Goal: Task Accomplishment & Management: Manage account settings

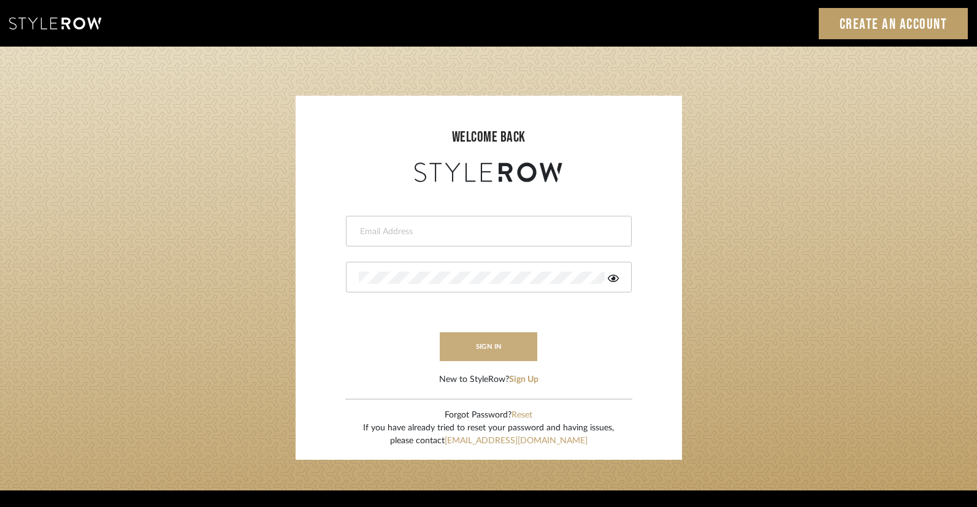
type input "lindsey@lindseymillerinteriors.com"
click at [493, 350] on button "sign in" at bounding box center [489, 347] width 98 height 29
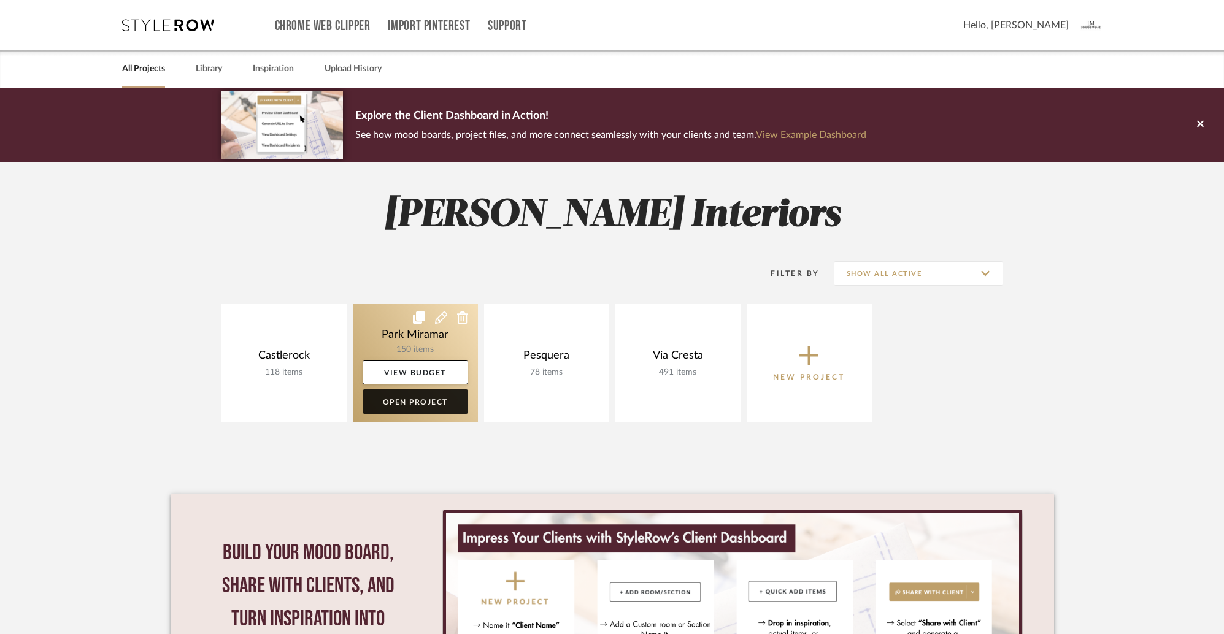
click at [420, 403] on link "Open Project" at bounding box center [416, 402] width 106 height 25
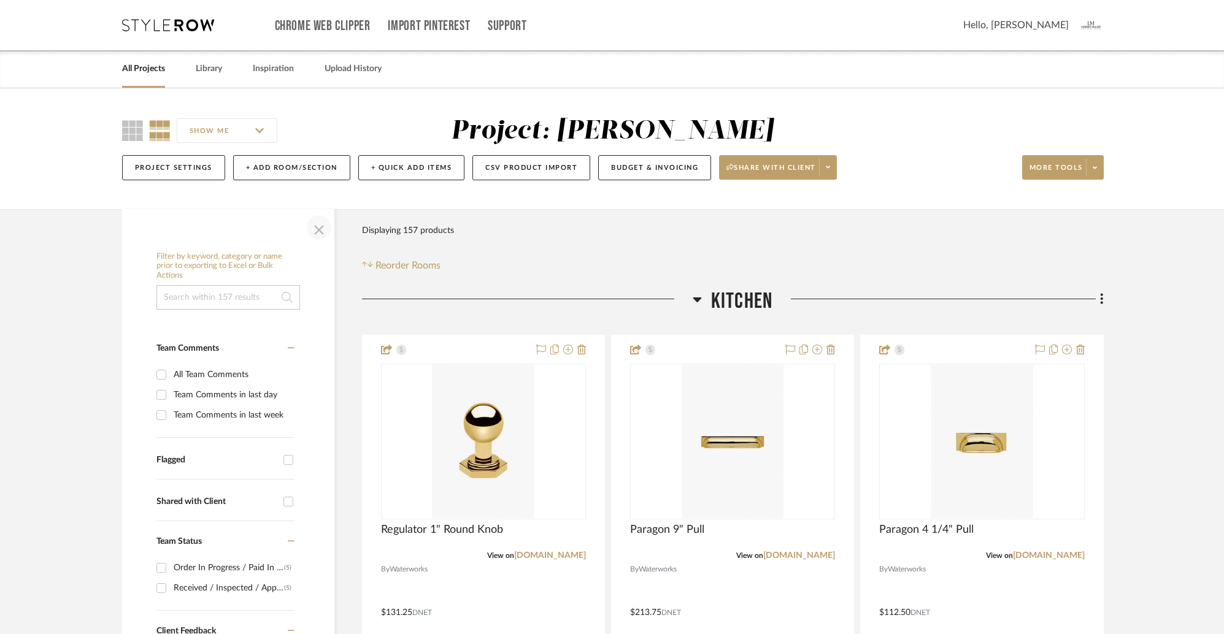
click at [318, 232] on span "button" at bounding box center [318, 227] width 29 height 29
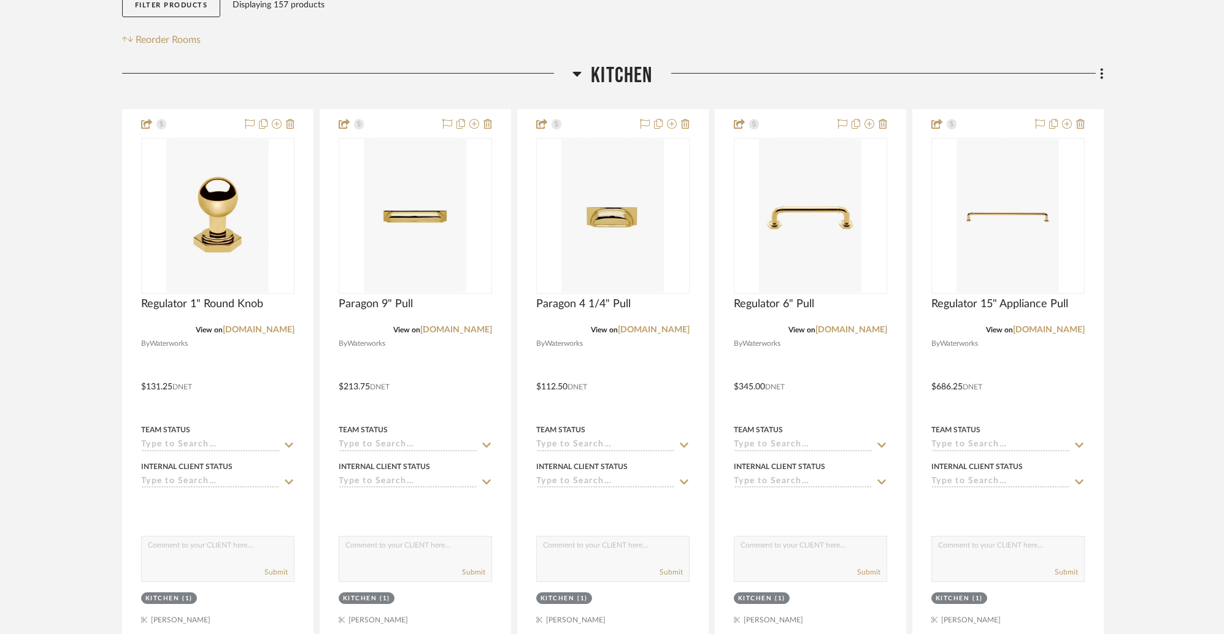
scroll to position [238, 0]
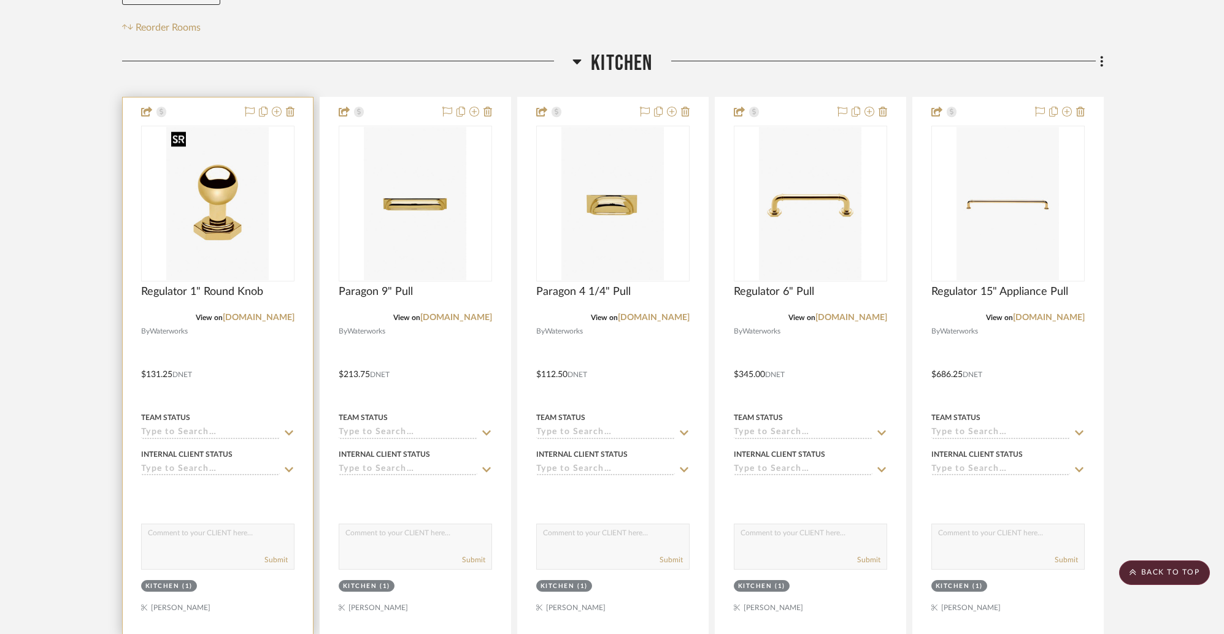
click at [242, 207] on img "0" at bounding box center [217, 203] width 102 height 153
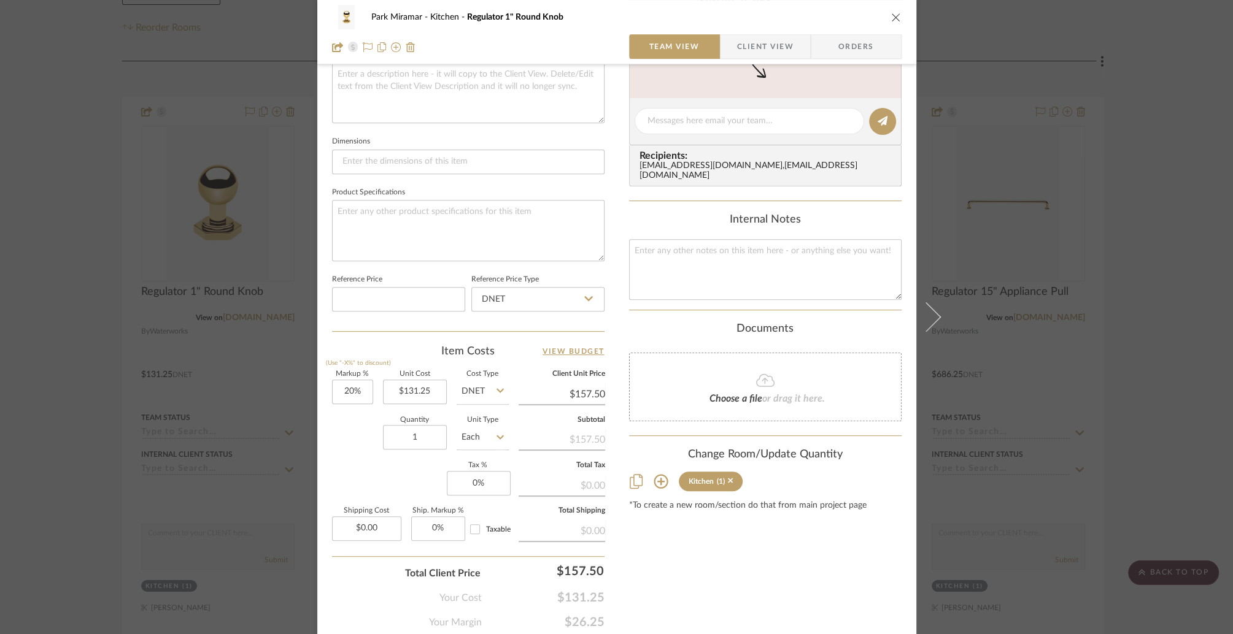
scroll to position [467, 0]
click at [891, 17] on icon "close" at bounding box center [896, 17] width 10 height 10
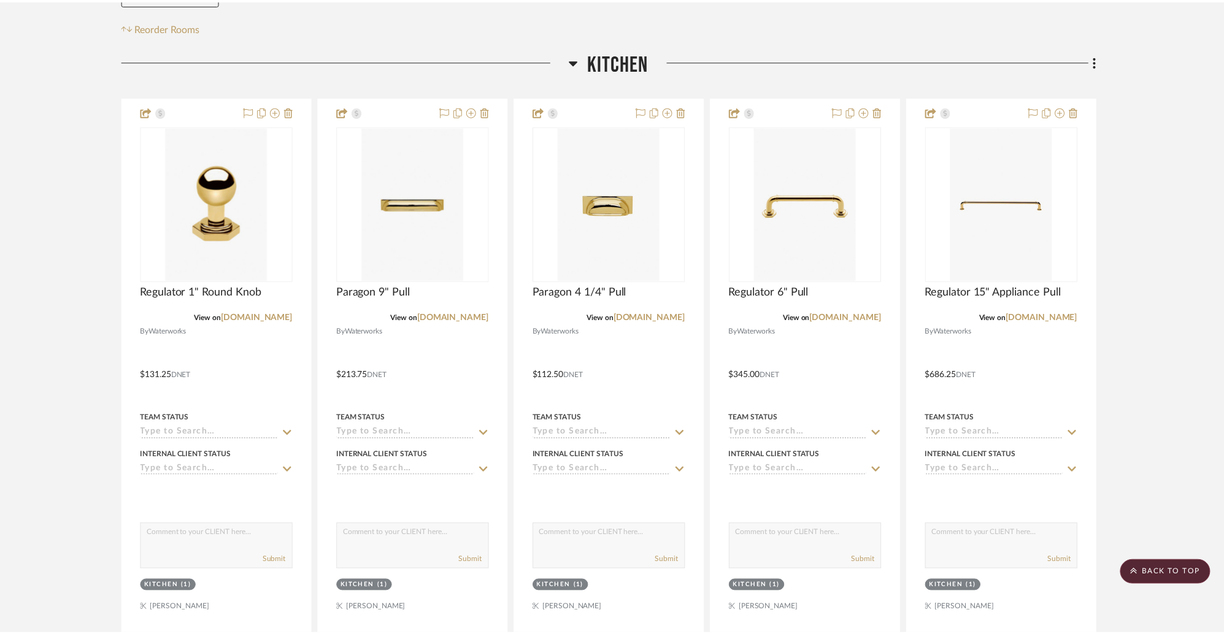
scroll to position [238, 0]
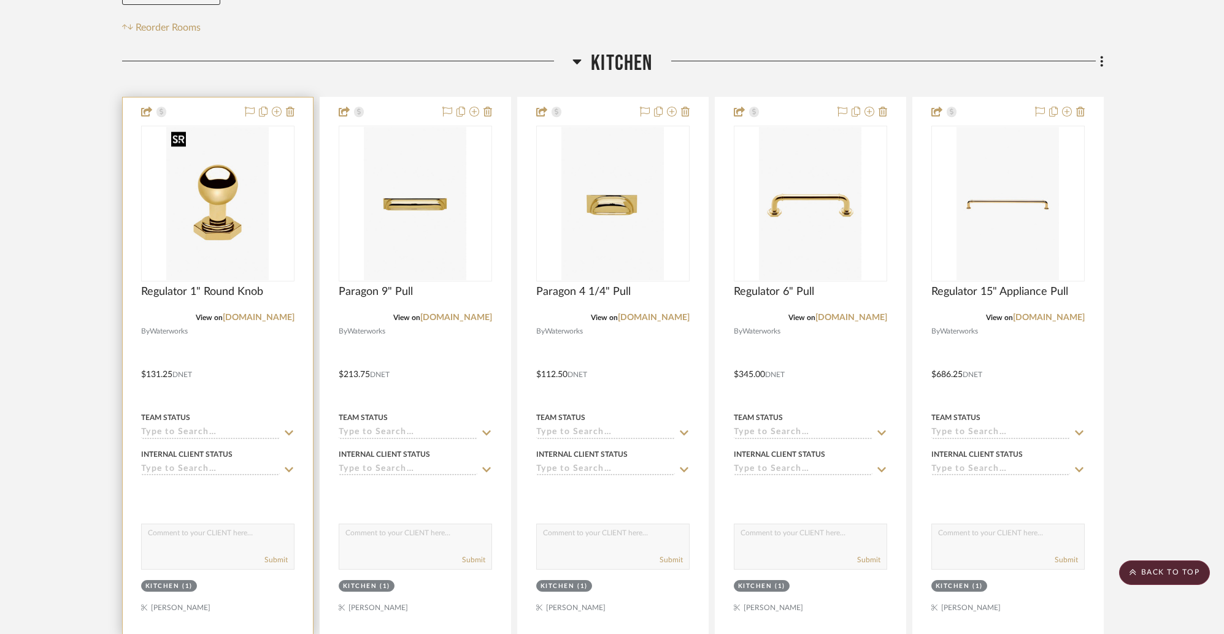
click at [251, 214] on img "0" at bounding box center [217, 203] width 102 height 153
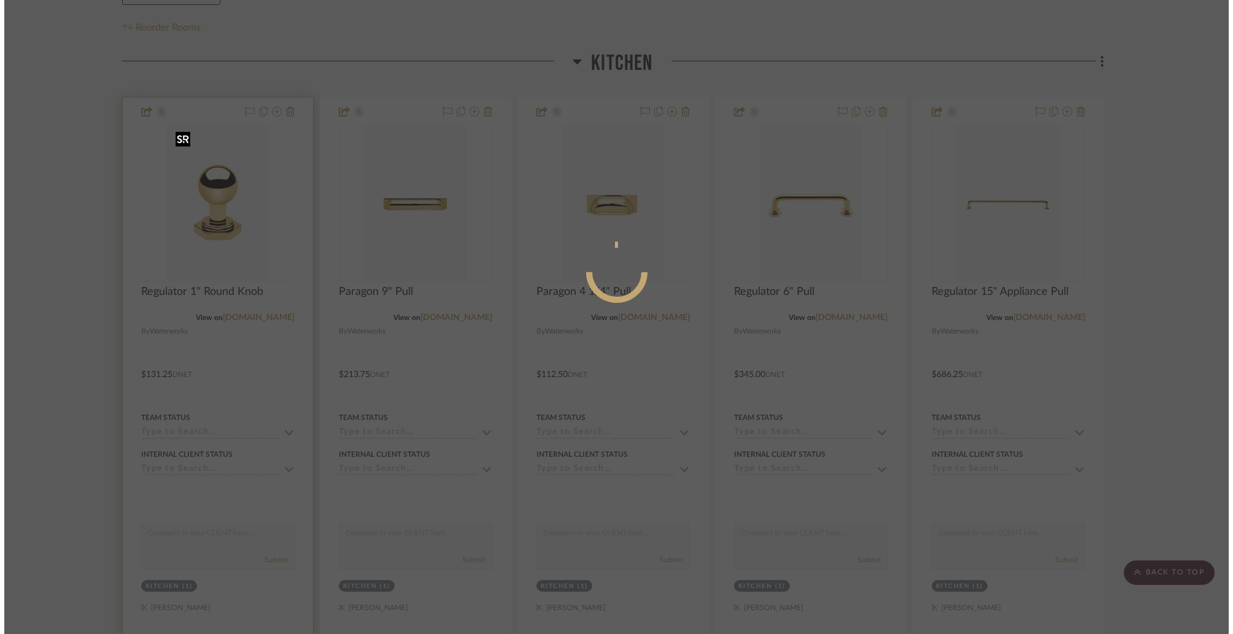
scroll to position [0, 0]
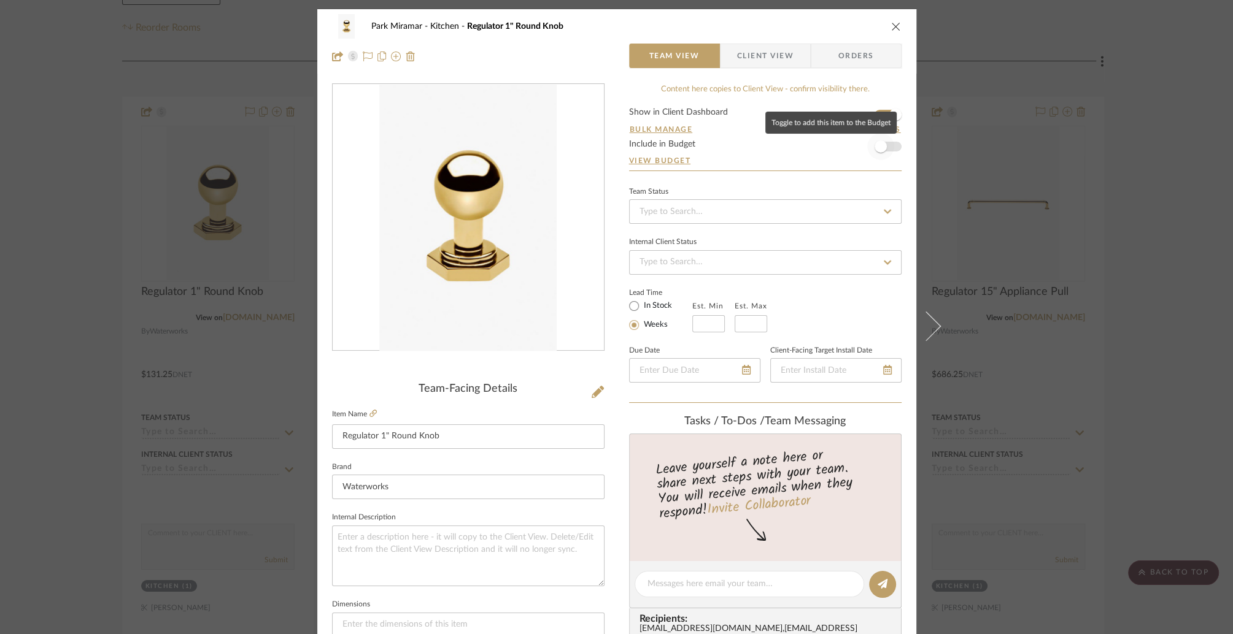
click at [884, 144] on span "button" at bounding box center [880, 146] width 27 height 27
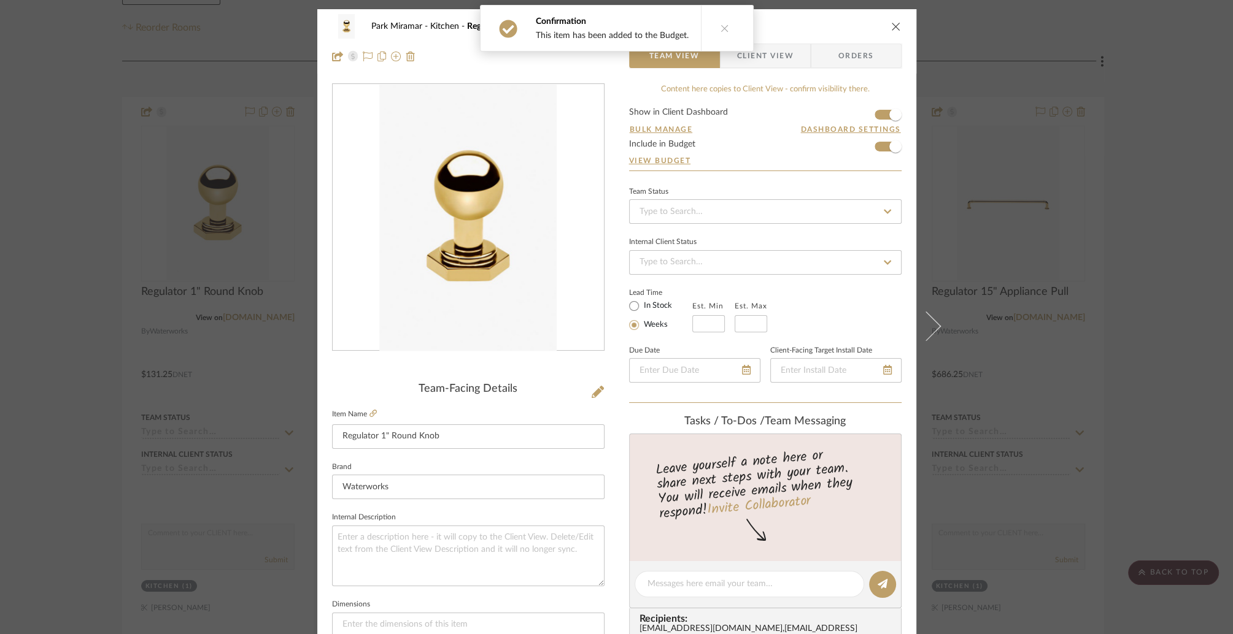
click at [892, 27] on icon "close" at bounding box center [896, 26] width 10 height 10
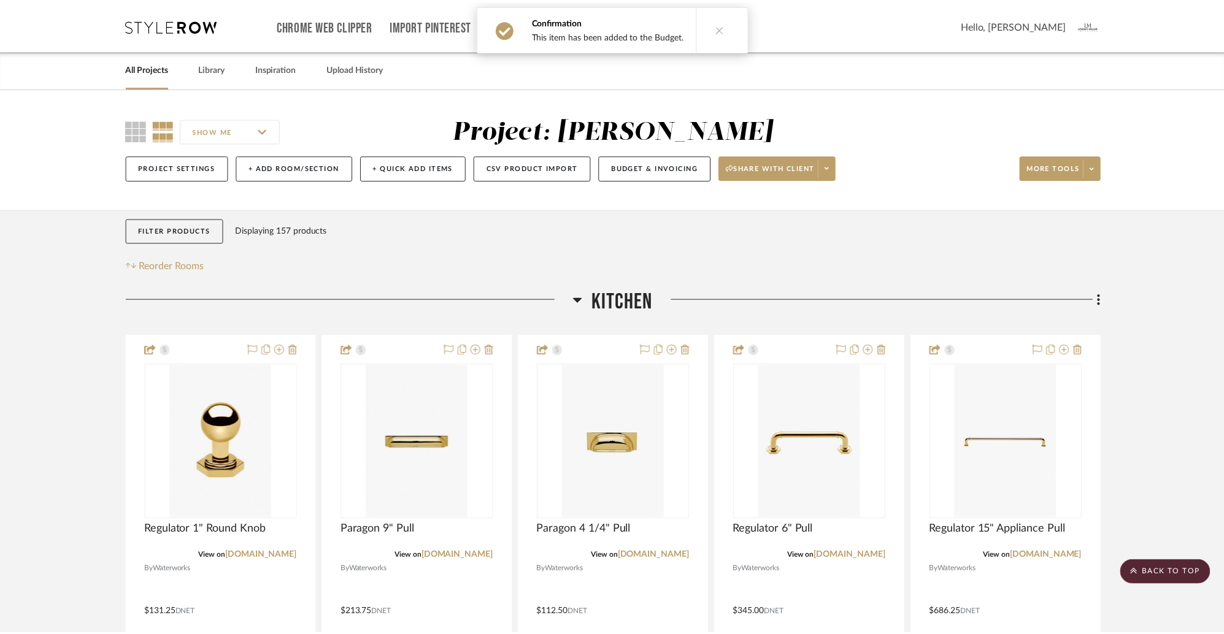
scroll to position [238, 0]
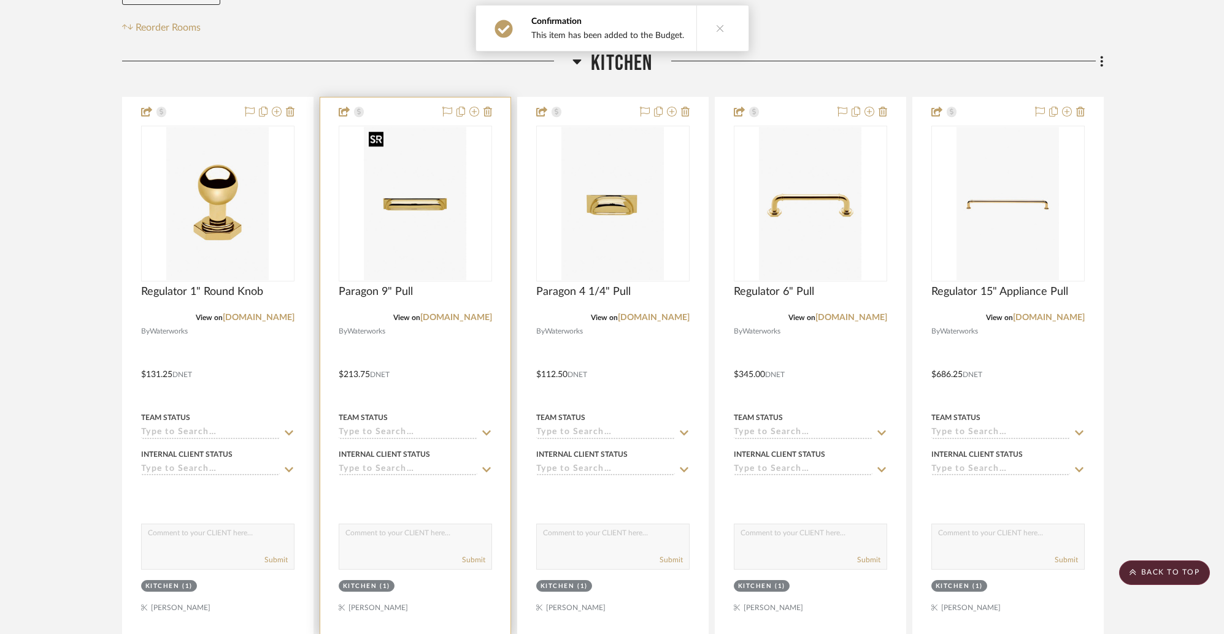
click at [415, 207] on img "0" at bounding box center [415, 203] width 102 height 153
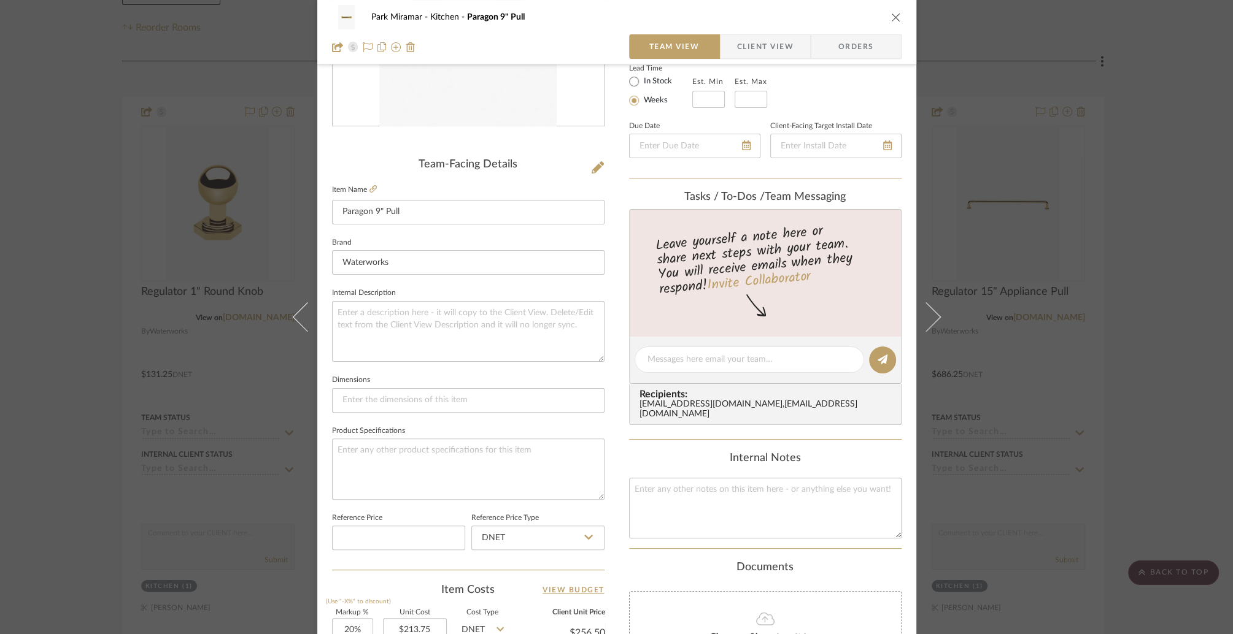
scroll to position [0, 0]
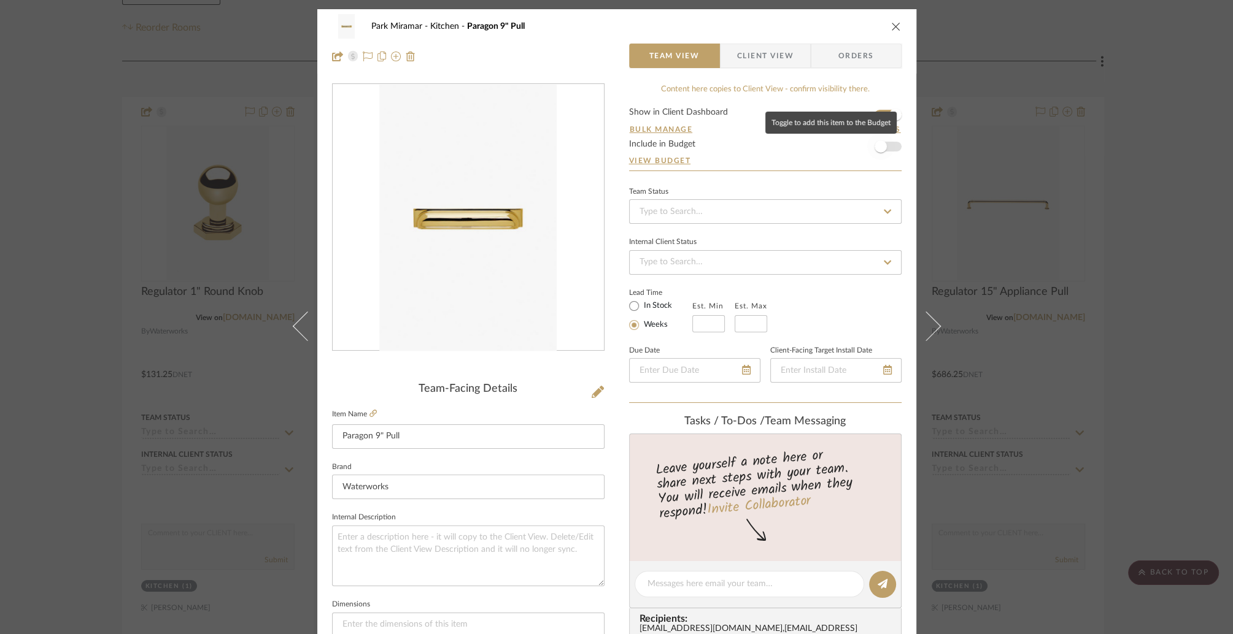
click at [879, 145] on span "button" at bounding box center [880, 146] width 12 height 12
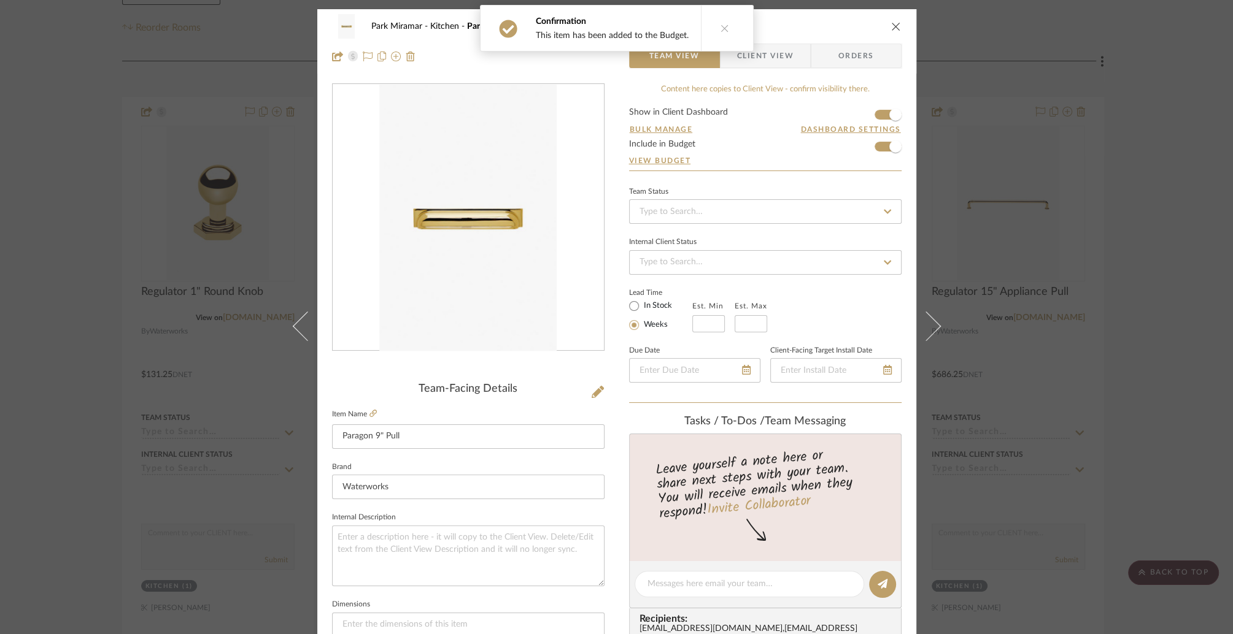
click at [893, 24] on icon "close" at bounding box center [896, 26] width 10 height 10
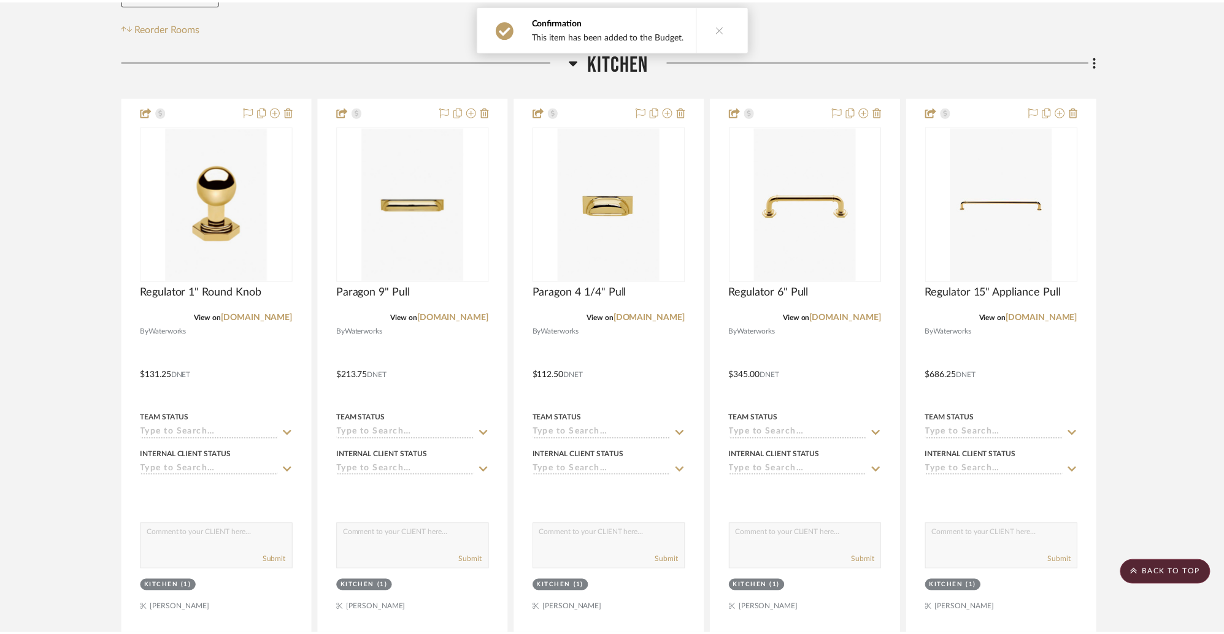
scroll to position [238, 0]
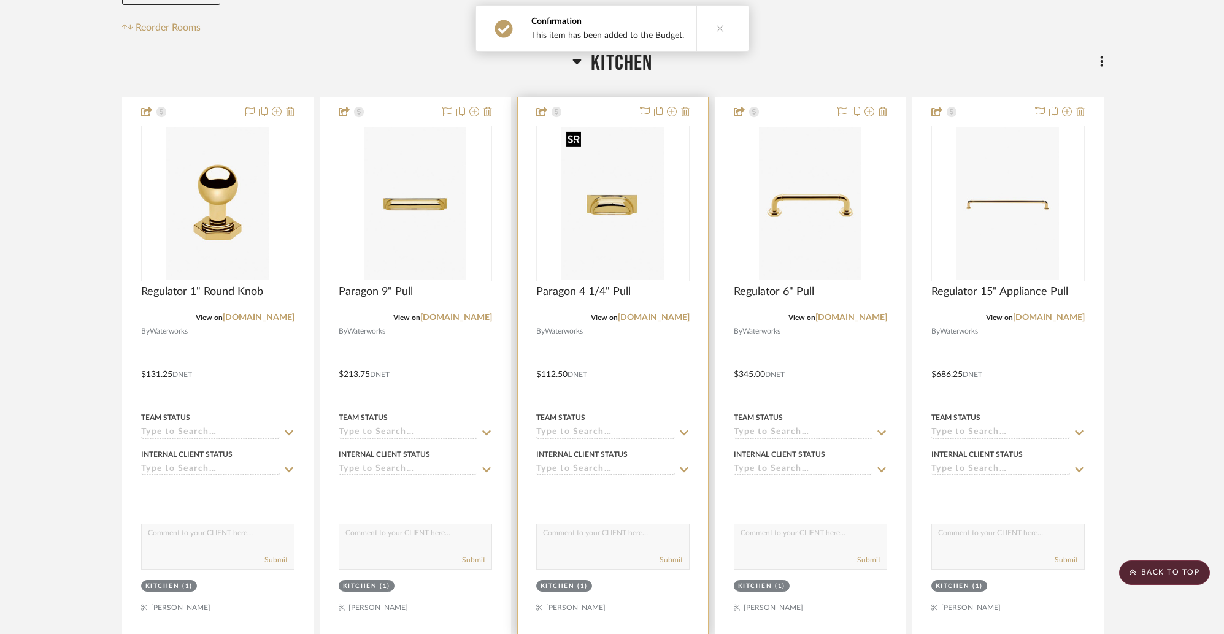
click at [603, 209] on img "0" at bounding box center [612, 203] width 102 height 153
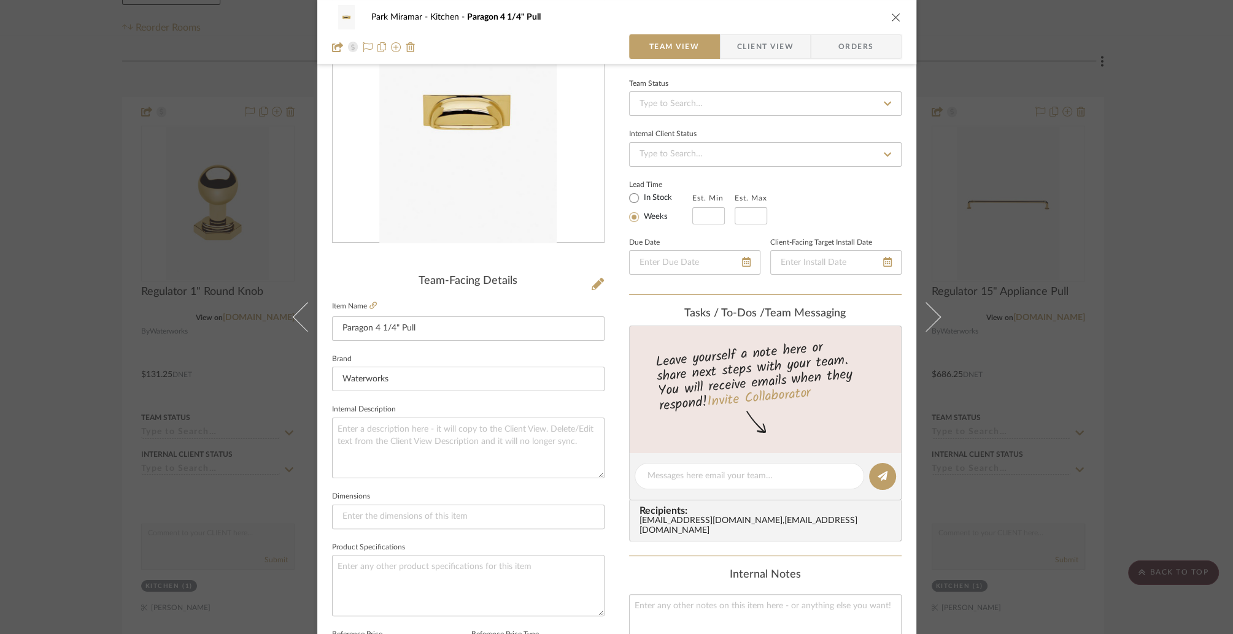
scroll to position [0, 0]
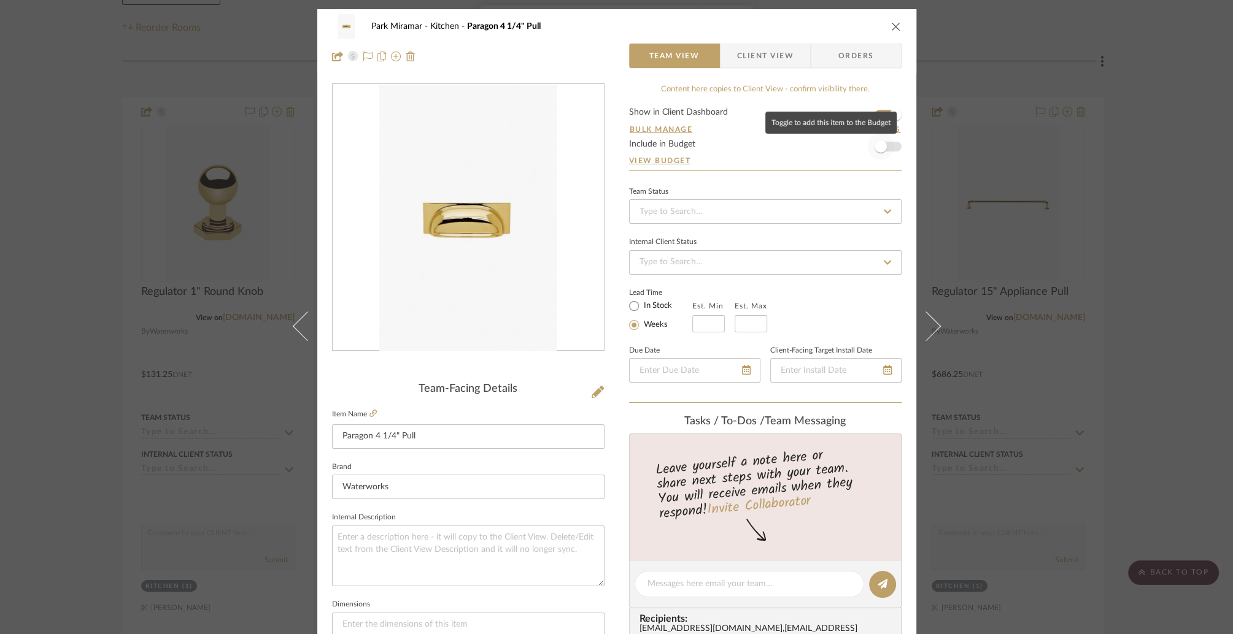
click at [875, 152] on span "button" at bounding box center [880, 146] width 27 height 27
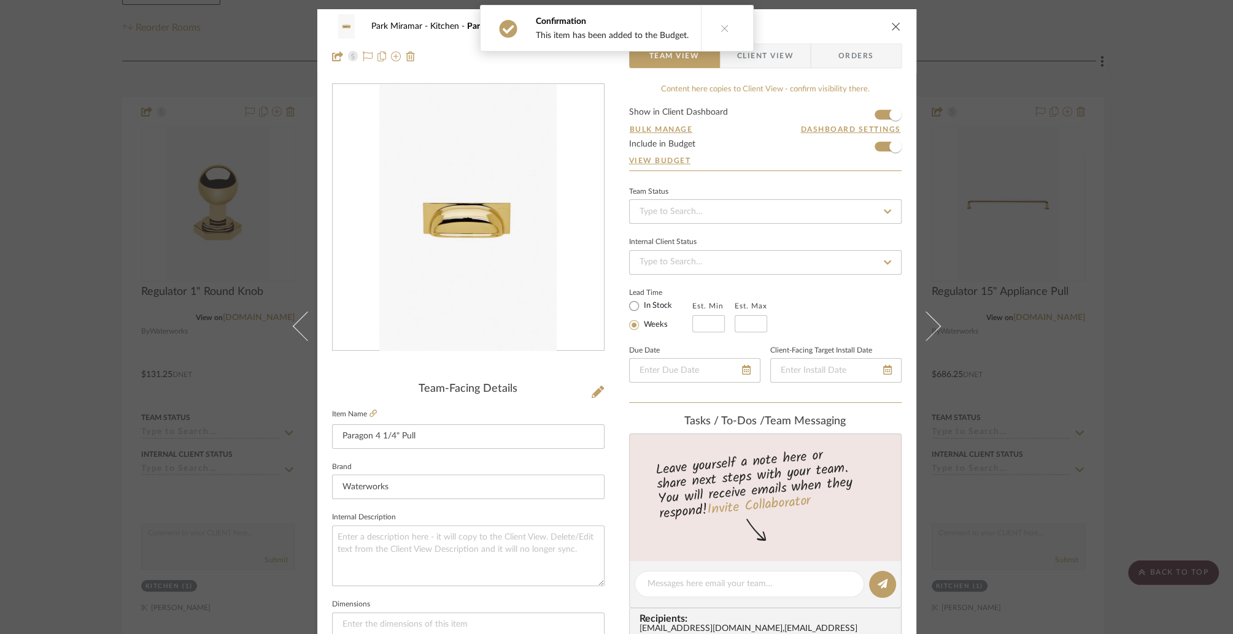
click at [893, 25] on icon "close" at bounding box center [896, 26] width 10 height 10
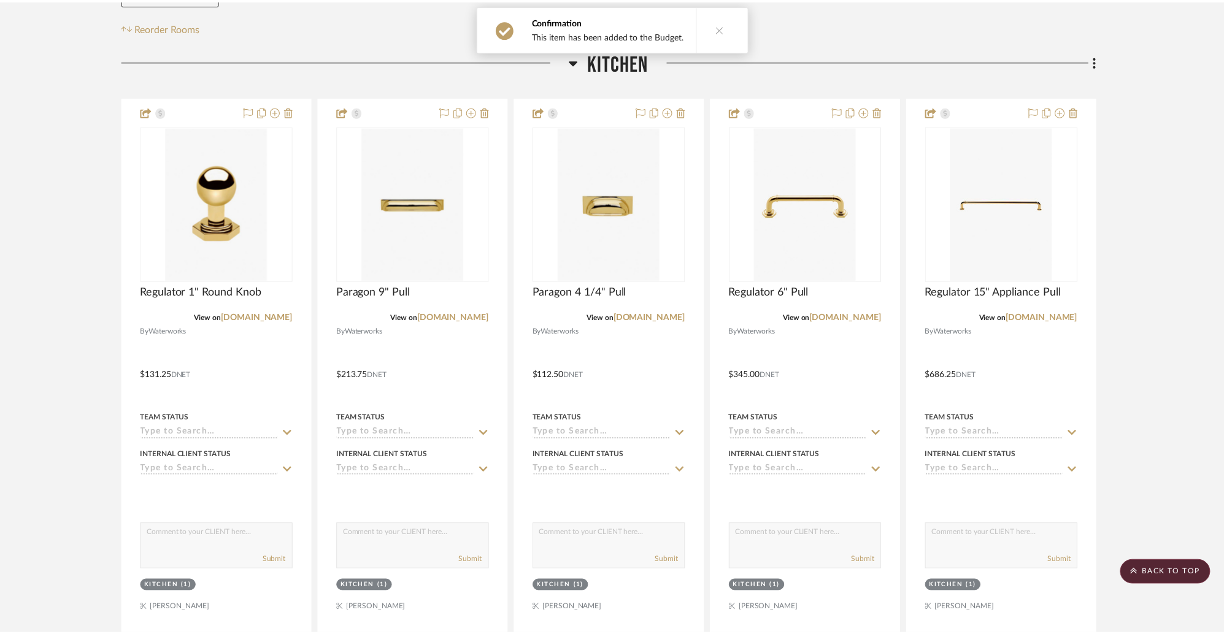
scroll to position [238, 0]
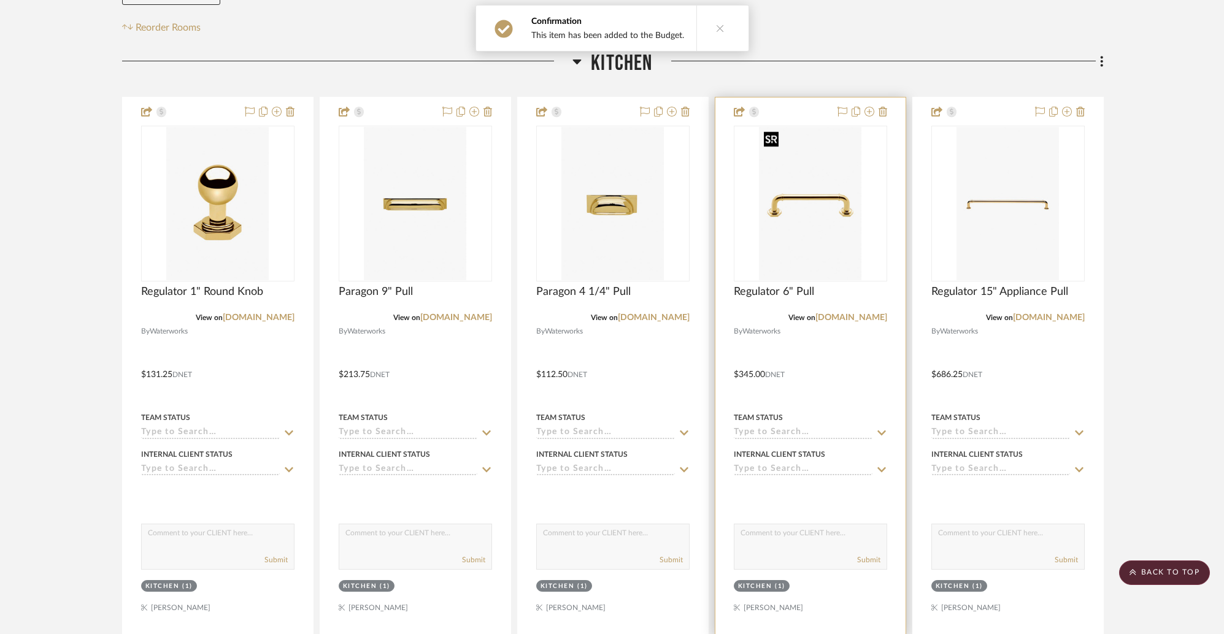
click at [782, 200] on img "0" at bounding box center [810, 203] width 102 height 153
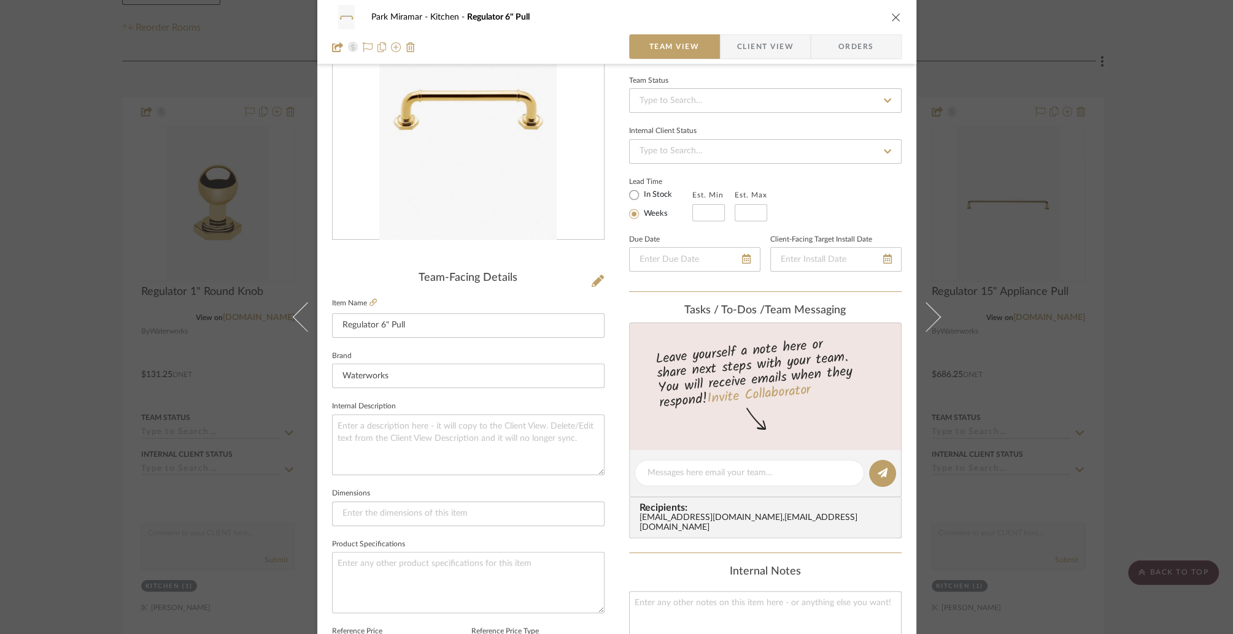
scroll to position [0, 0]
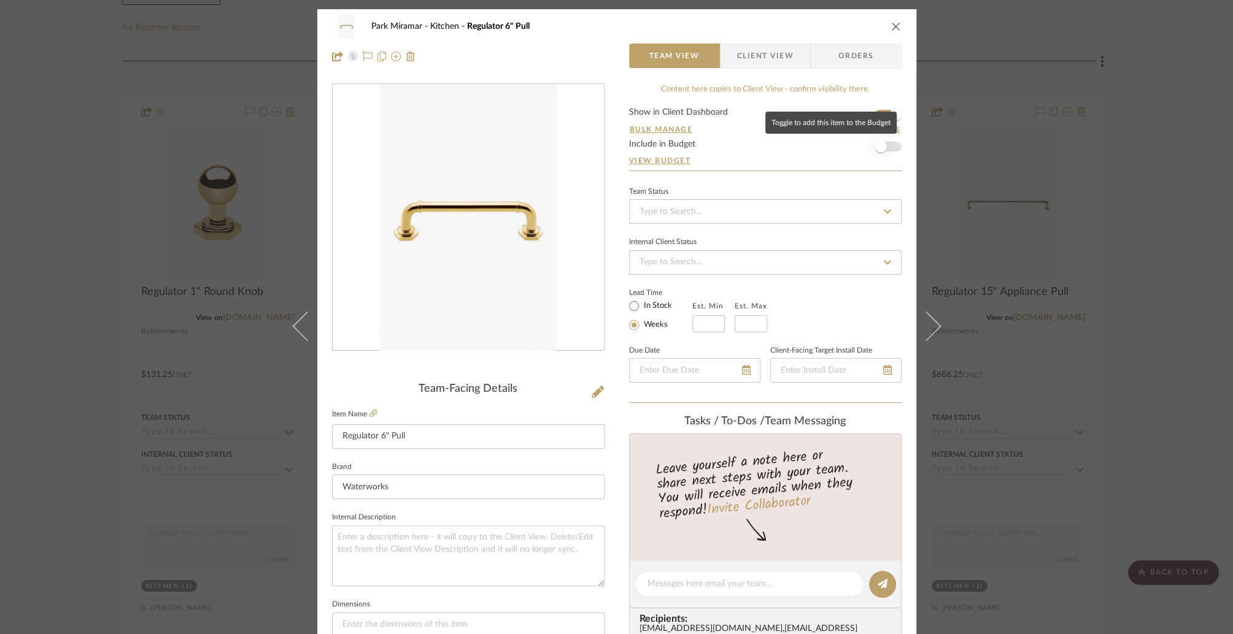
click at [879, 147] on span "button" at bounding box center [880, 146] width 12 height 12
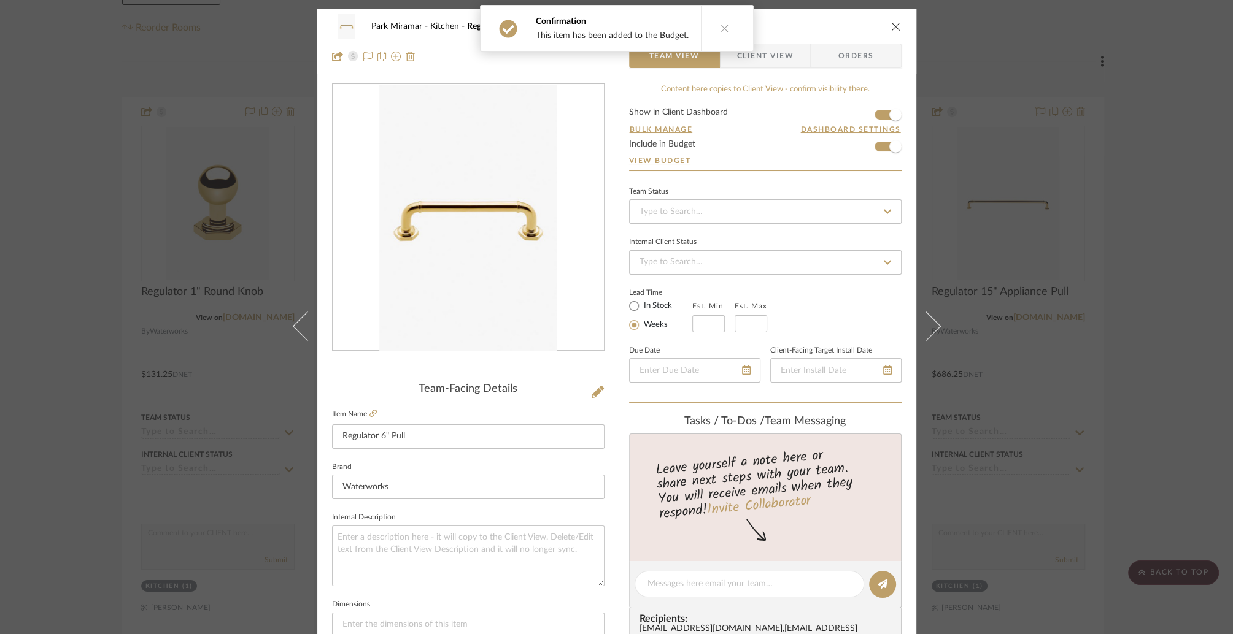
click at [893, 24] on icon "close" at bounding box center [896, 26] width 10 height 10
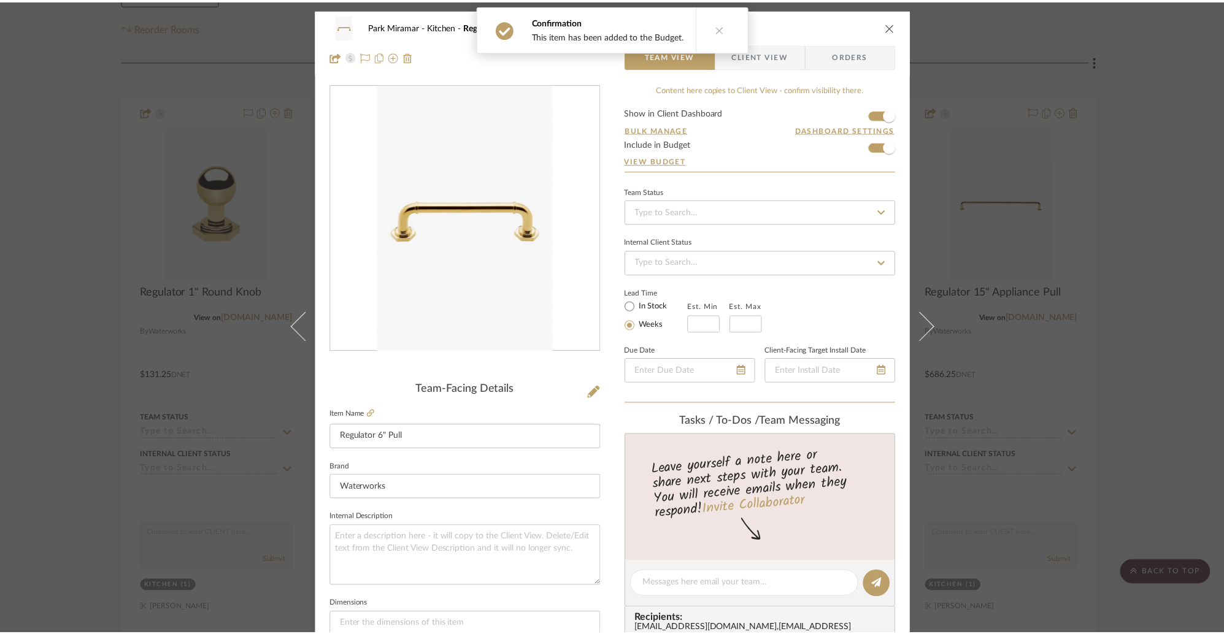
scroll to position [238, 0]
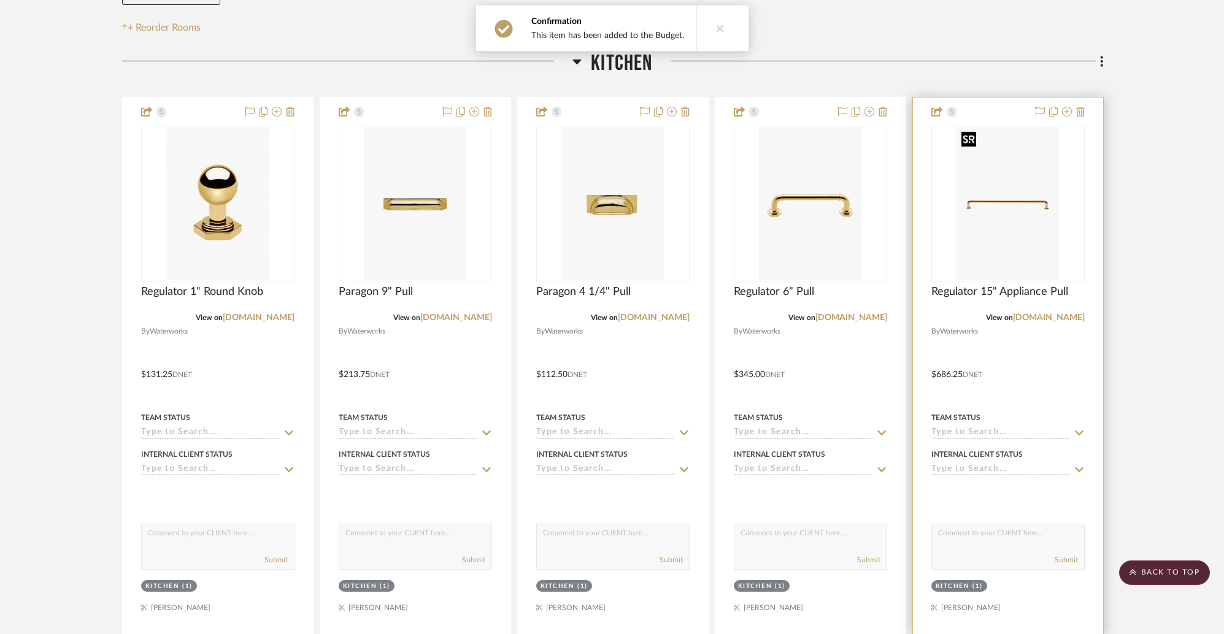
click at [1000, 195] on img "0" at bounding box center [1007, 203] width 102 height 153
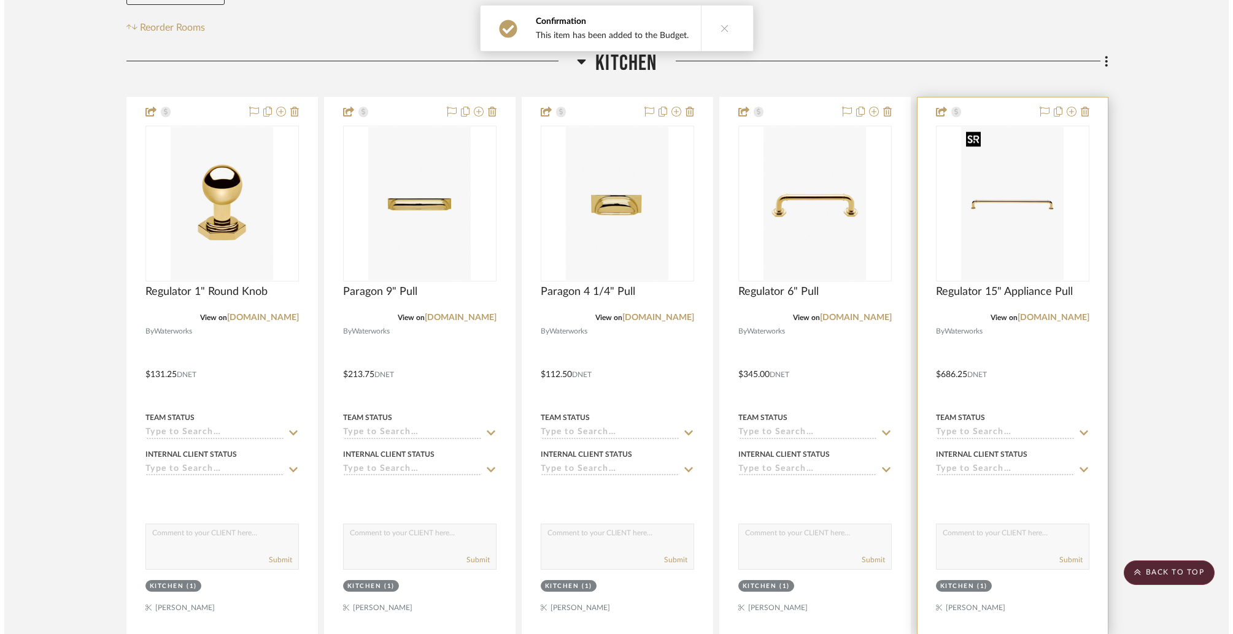
scroll to position [0, 0]
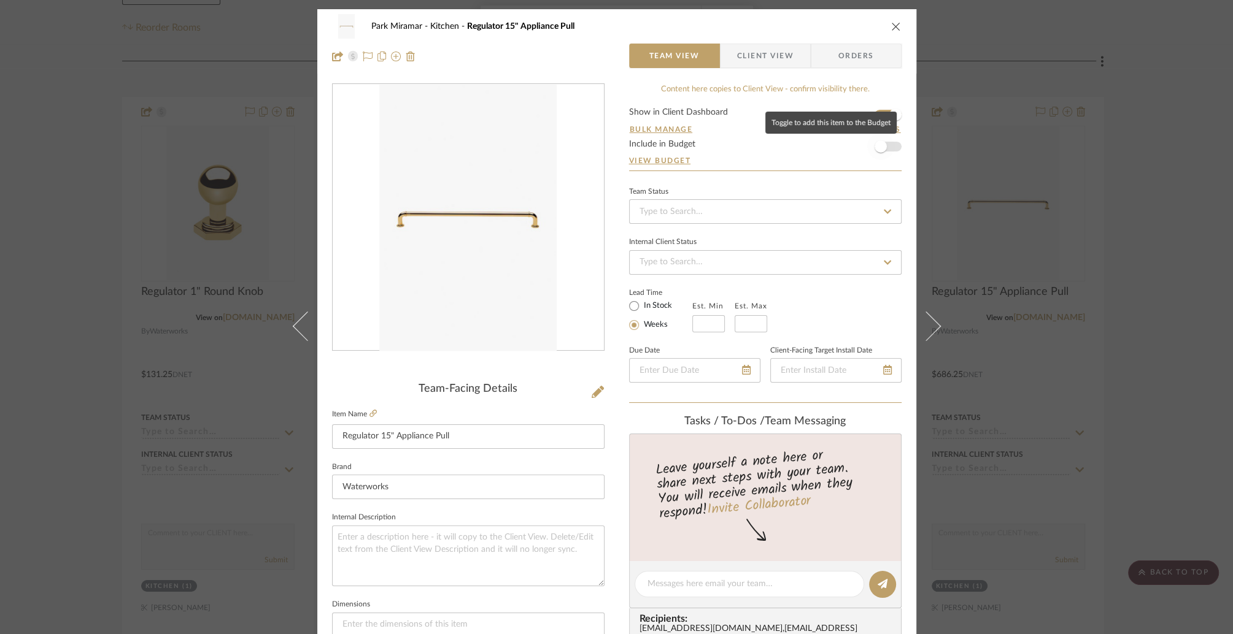
click at [878, 147] on span "button" at bounding box center [880, 146] width 12 height 12
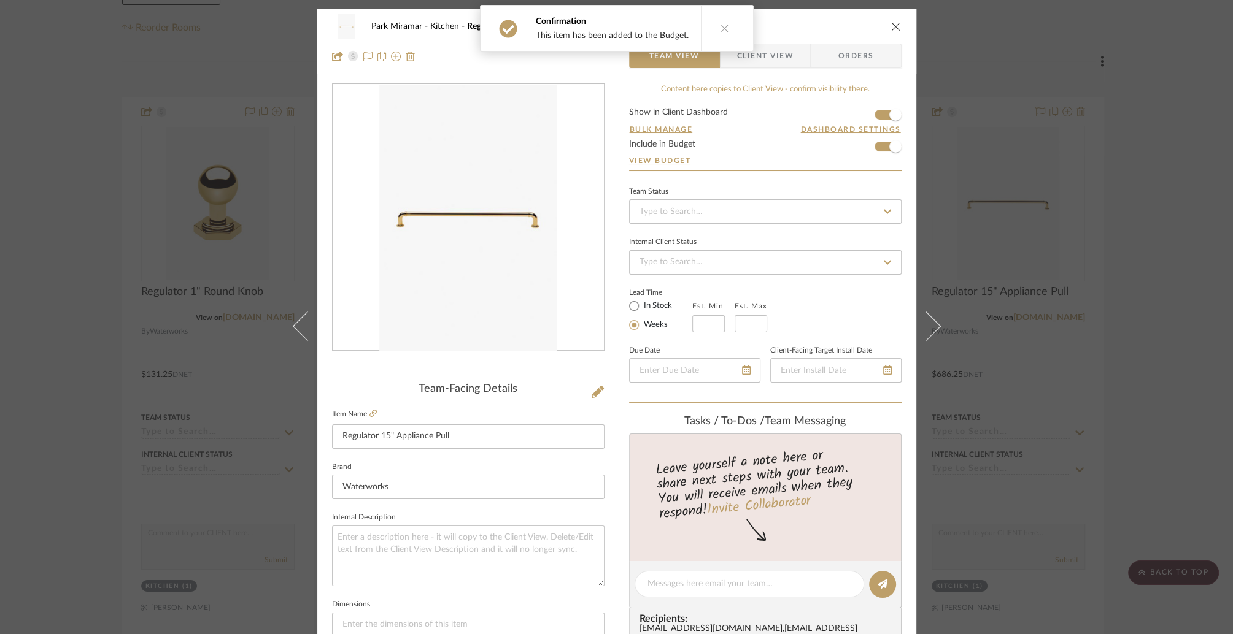
click at [894, 24] on icon "close" at bounding box center [896, 26] width 10 height 10
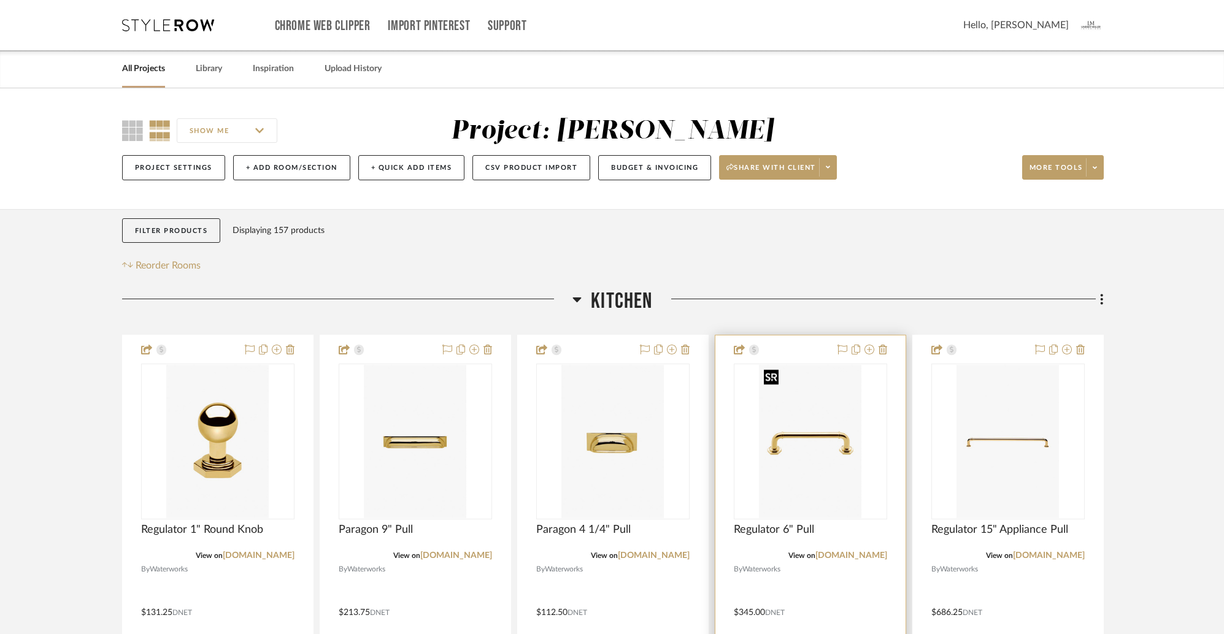
click at [796, 436] on img "0" at bounding box center [810, 441] width 102 height 153
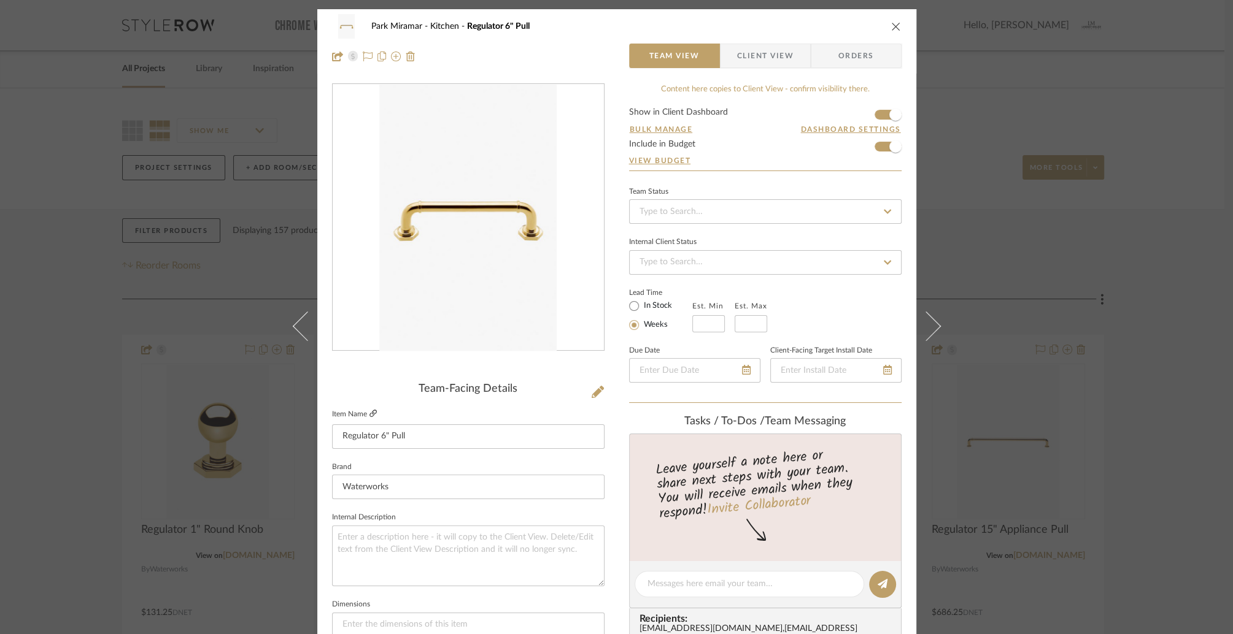
click at [369, 415] on icon at bounding box center [372, 413] width 7 height 7
click at [891, 28] on icon "close" at bounding box center [896, 26] width 10 height 10
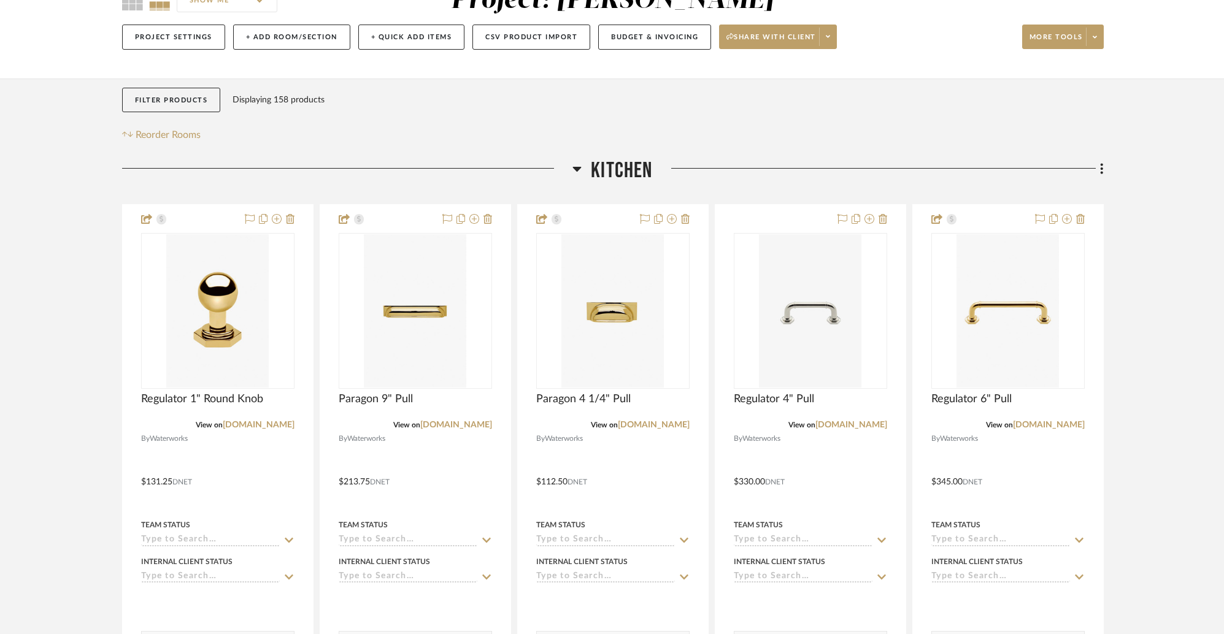
scroll to position [273, 0]
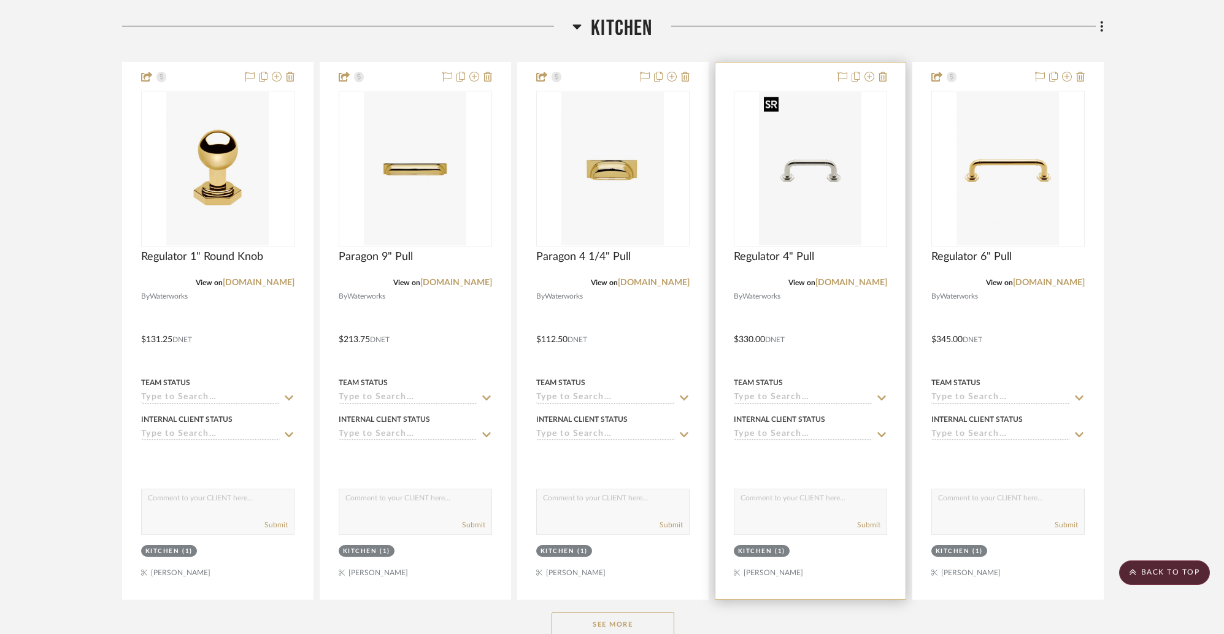
click at [781, 177] on img "0" at bounding box center [810, 168] width 102 height 153
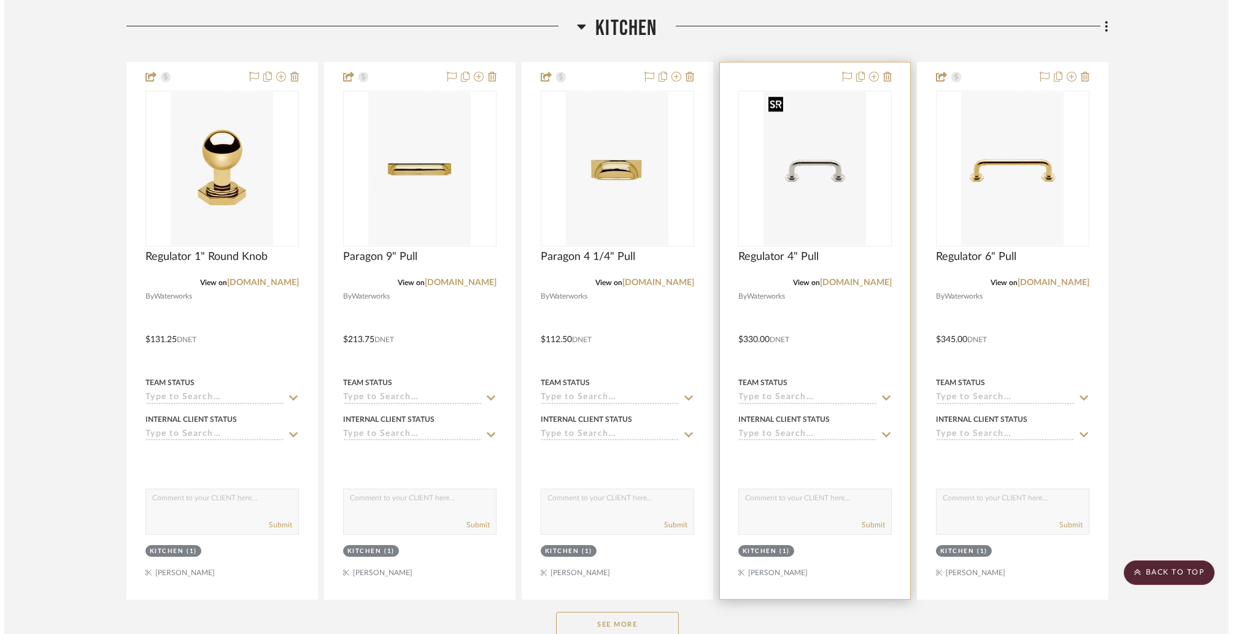
scroll to position [0, 0]
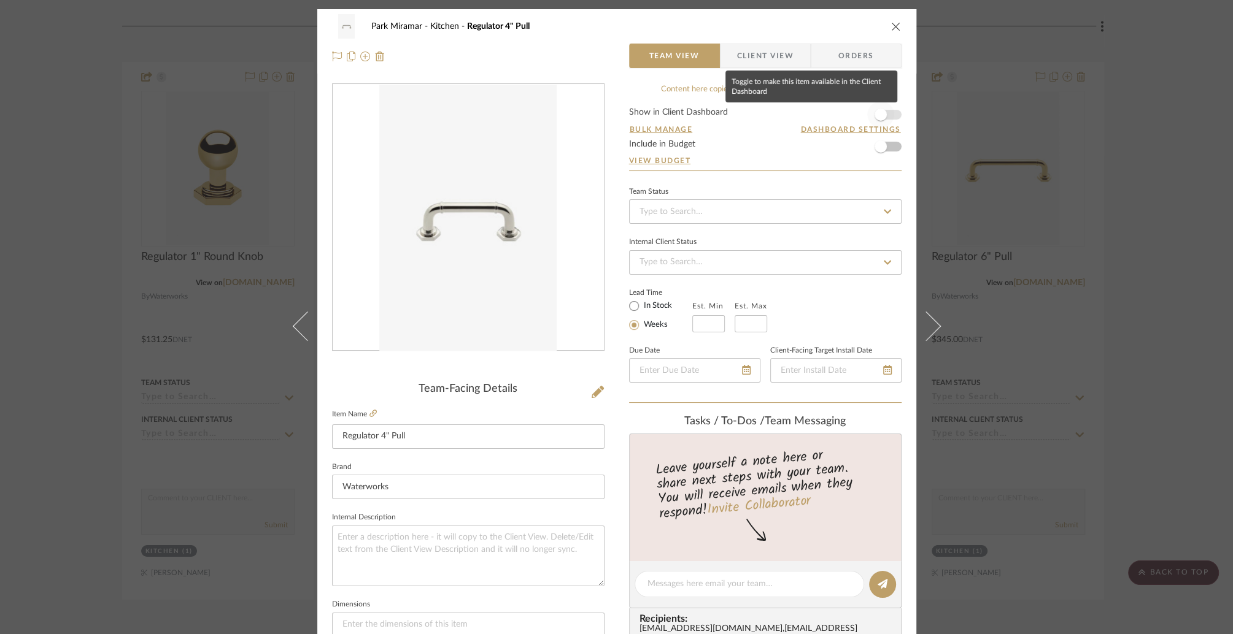
click at [875, 112] on span "button" at bounding box center [880, 115] width 12 height 12
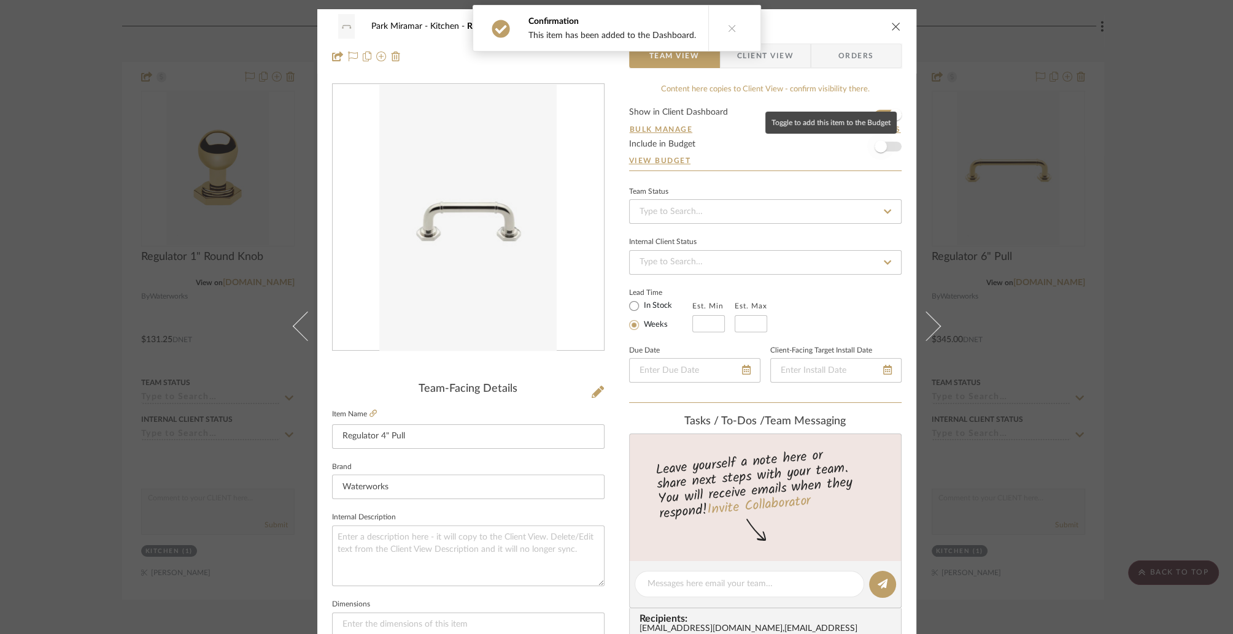
click at [877, 144] on span "button" at bounding box center [880, 146] width 12 height 12
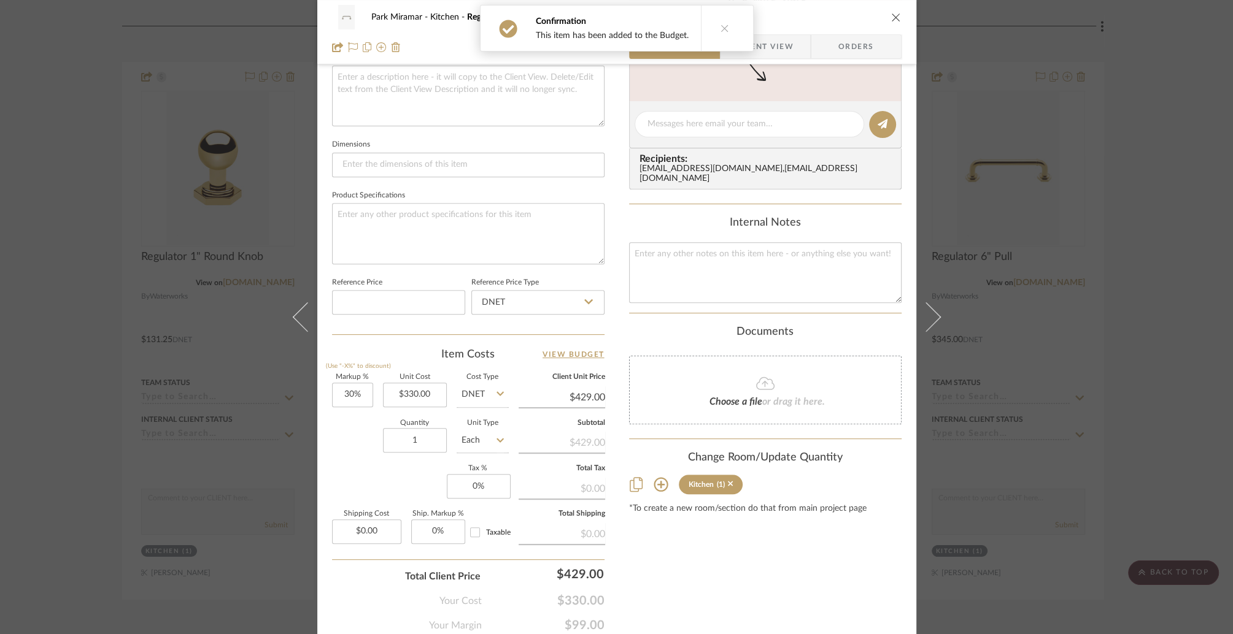
scroll to position [506, 0]
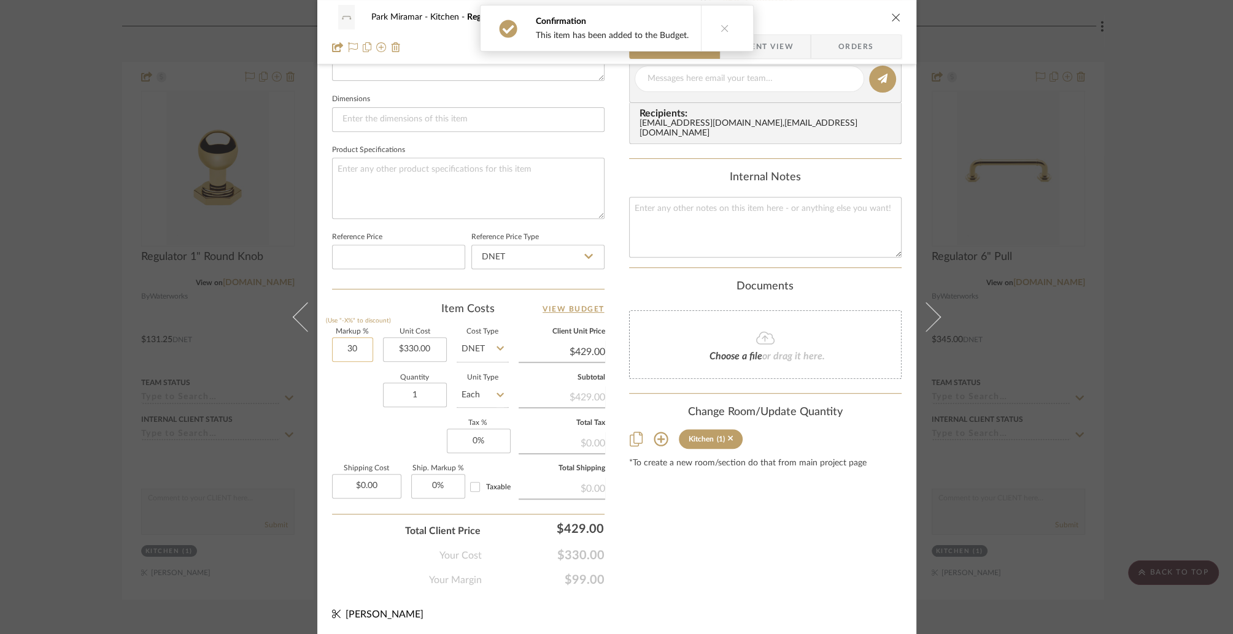
click at [352, 348] on input "30" at bounding box center [352, 349] width 41 height 25
type input "20%"
click at [612, 353] on div "Park Miramar Kitchen Regulator 4" Pull Team View Client View Orders Team-Facing…" at bounding box center [616, 70] width 599 height 1133
type input "$396.00"
click at [775, 45] on span "Client View" at bounding box center [765, 46] width 56 height 25
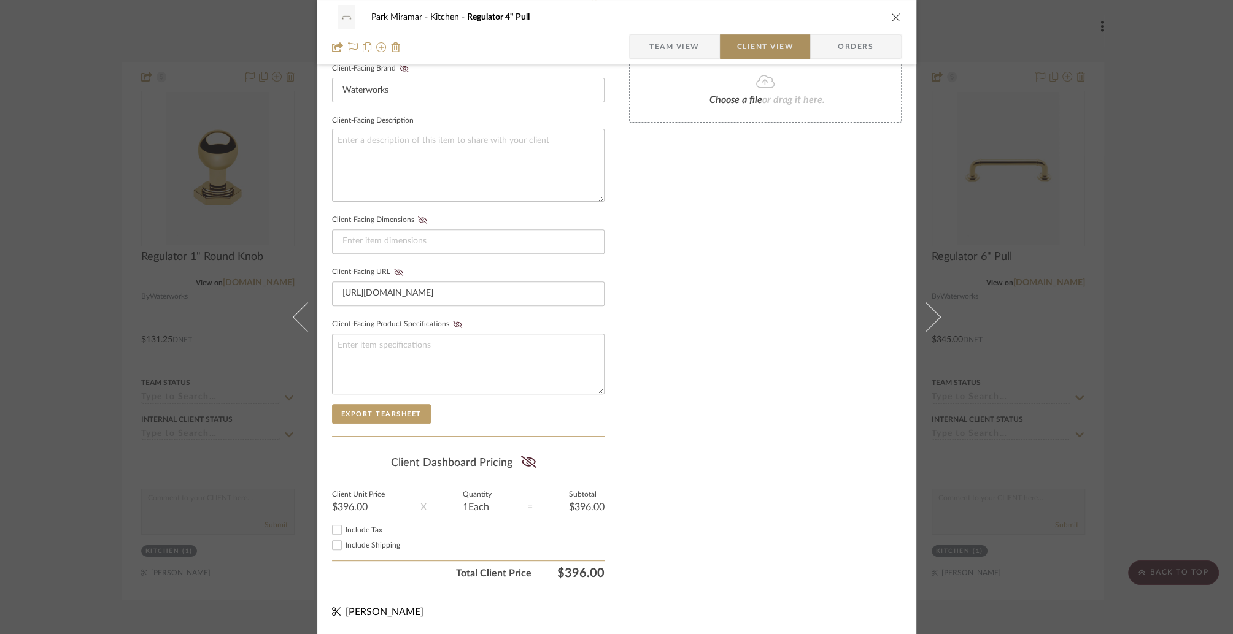
scroll to position [393, 0]
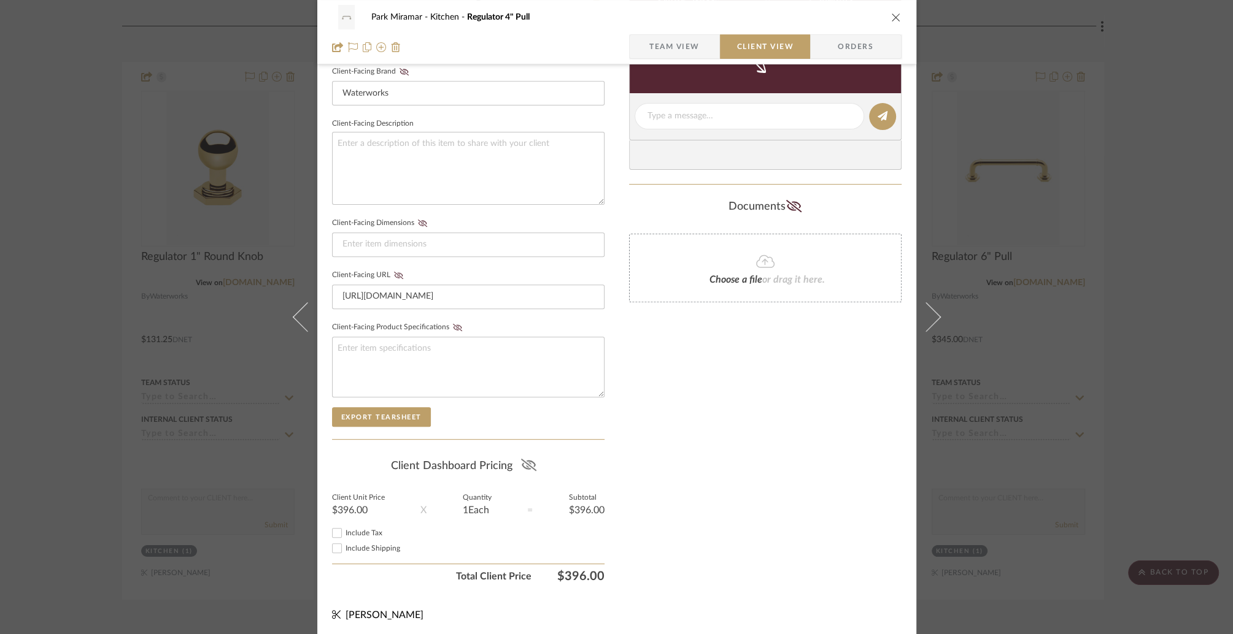
click at [521, 461] on icon at bounding box center [528, 465] width 15 height 12
click at [893, 17] on icon "close" at bounding box center [896, 17] width 10 height 10
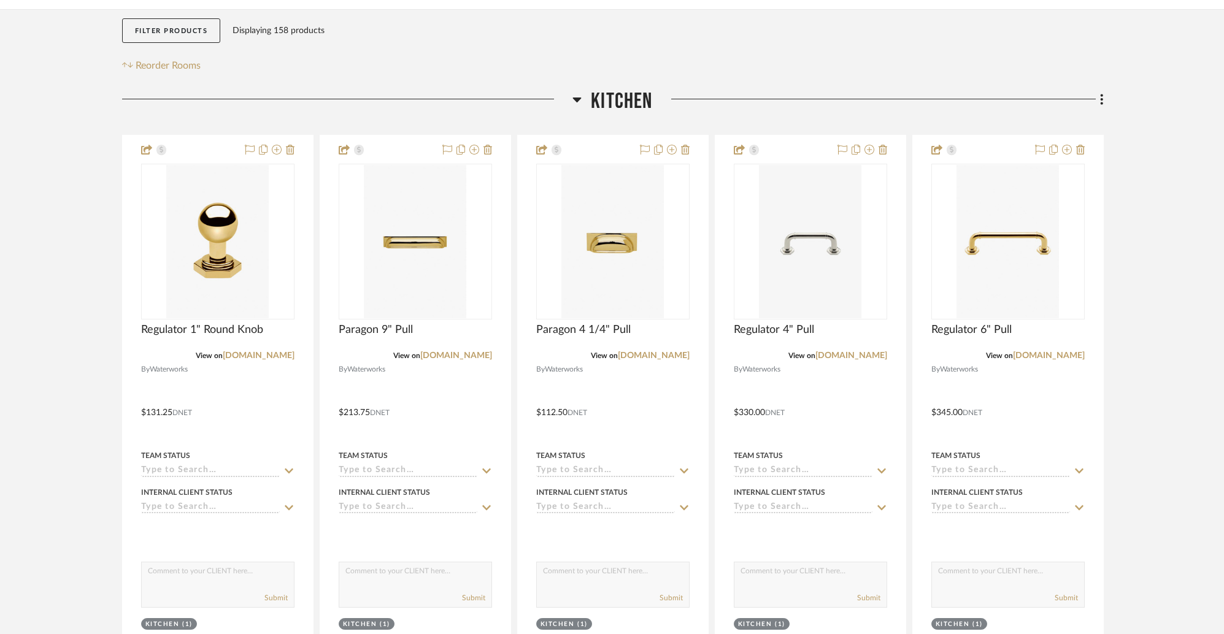
scroll to position [0, 0]
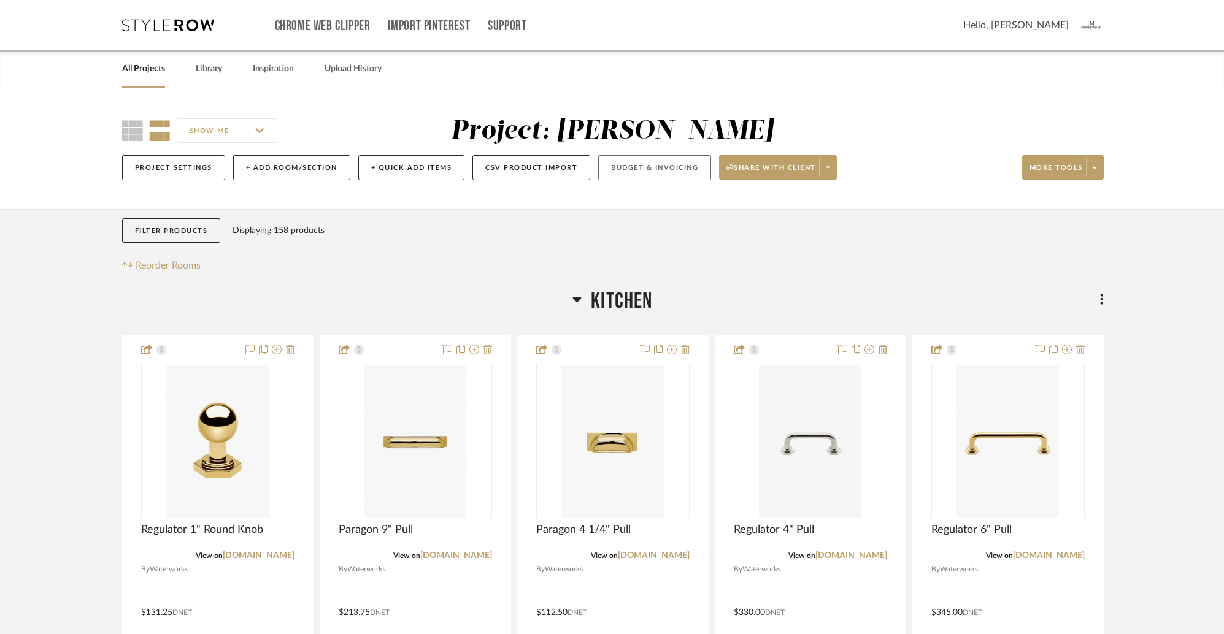
click at [653, 171] on button "Budget & Invoicing" at bounding box center [654, 167] width 113 height 25
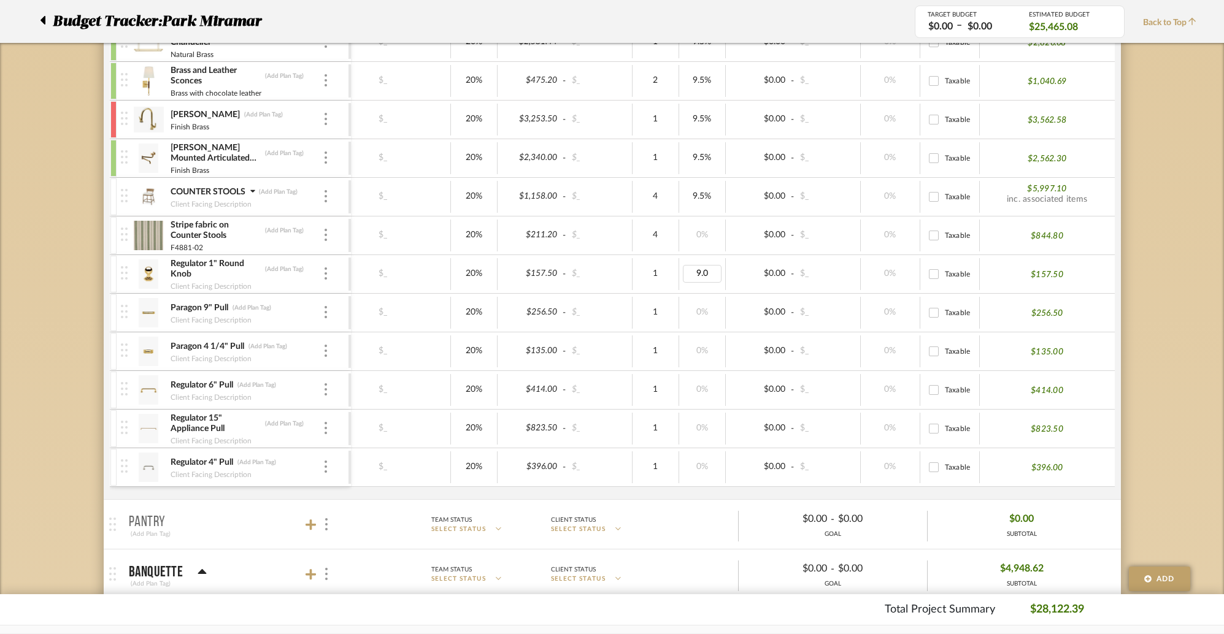
type input "9.50"
type input "9.5"
click at [713, 344] on input "9.50" at bounding box center [702, 351] width 39 height 18
type input "9.5"
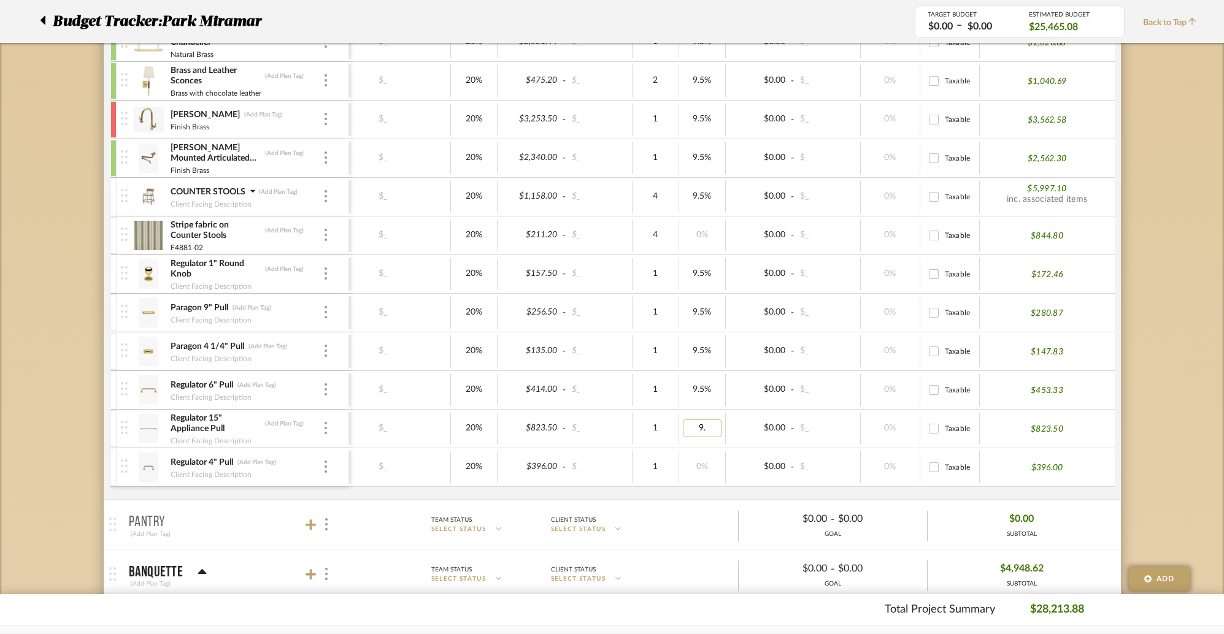
type input "9.5"
type input "9.50"
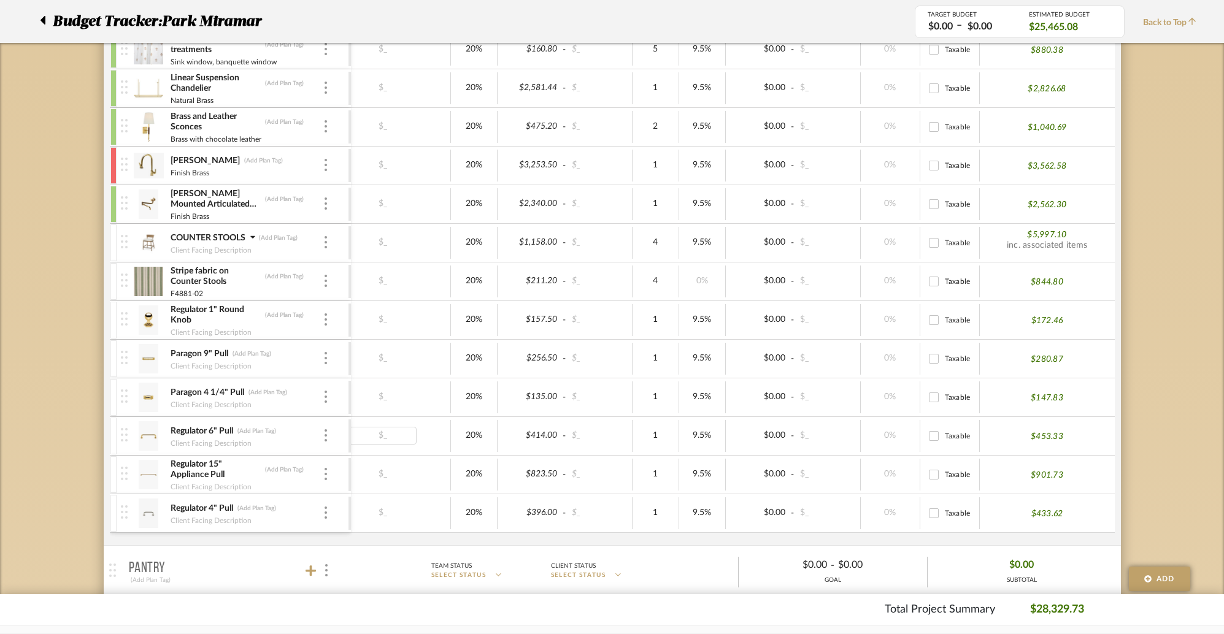
scroll to position [307, 0]
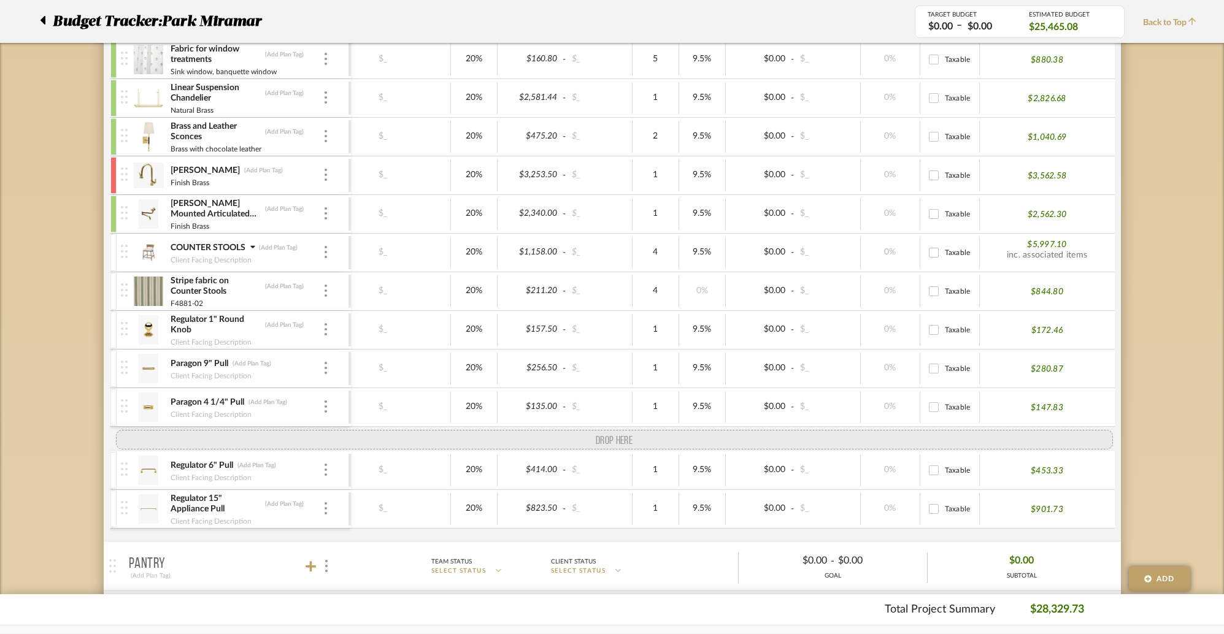
drag, startPoint x: 123, startPoint y: 517, endPoint x: 122, endPoint y: 426, distance: 91.4
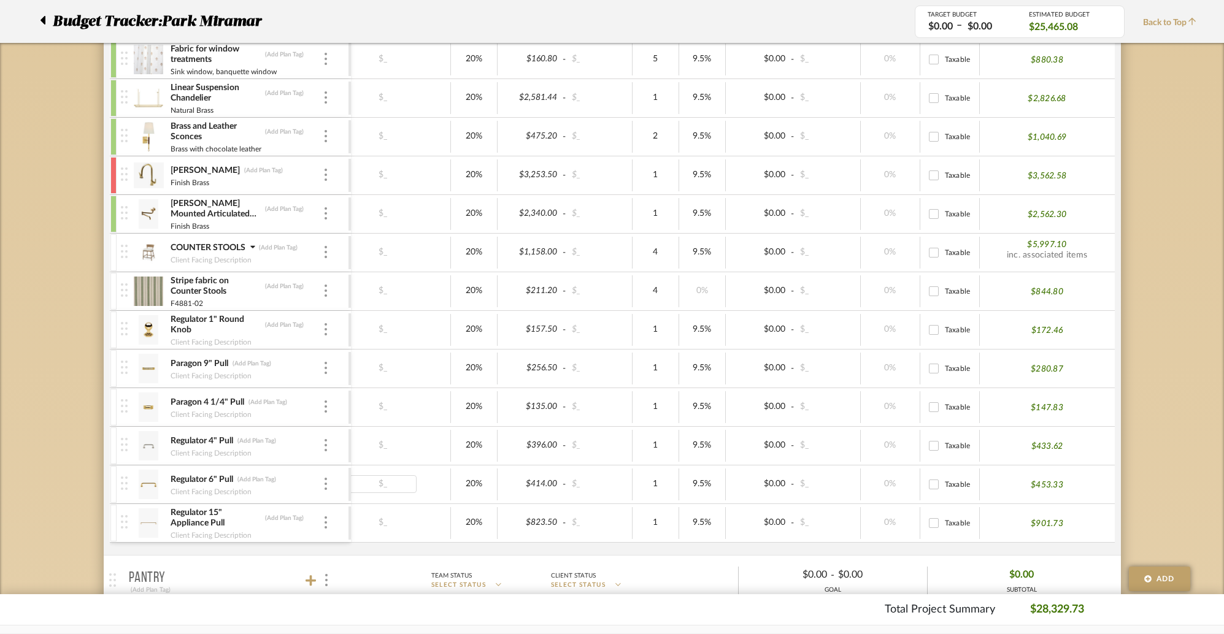
scroll to position [0, 144]
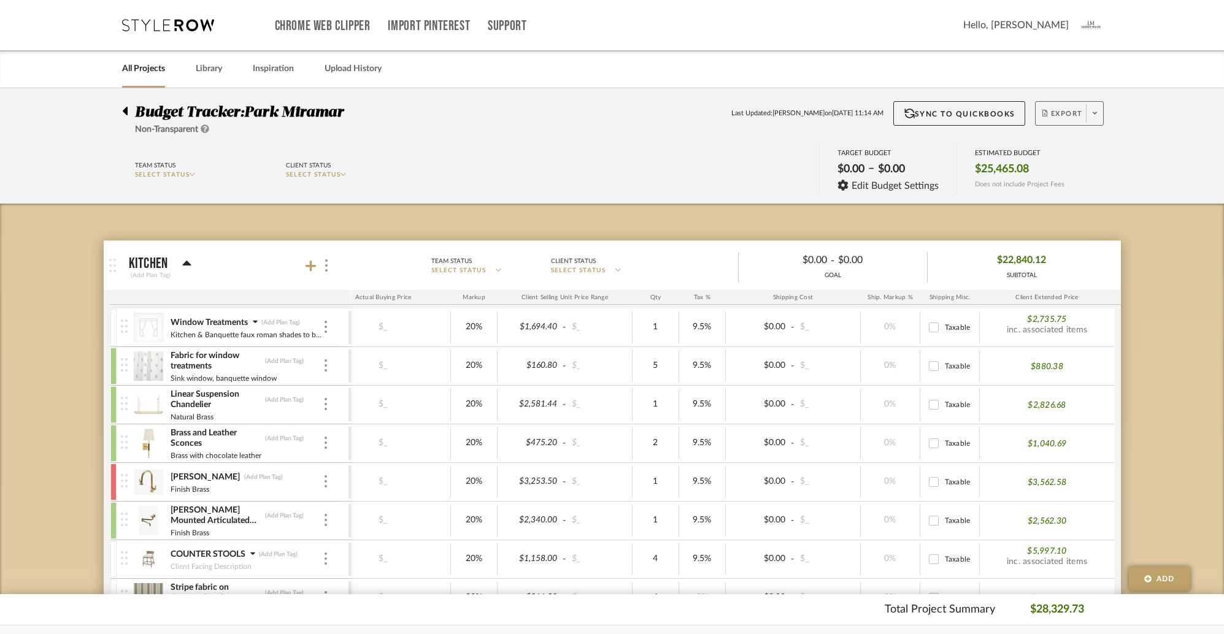
click at [941, 115] on icon at bounding box center [1095, 113] width 4 height 7
click at [747, 193] on div at bounding box center [612, 317] width 1224 height 634
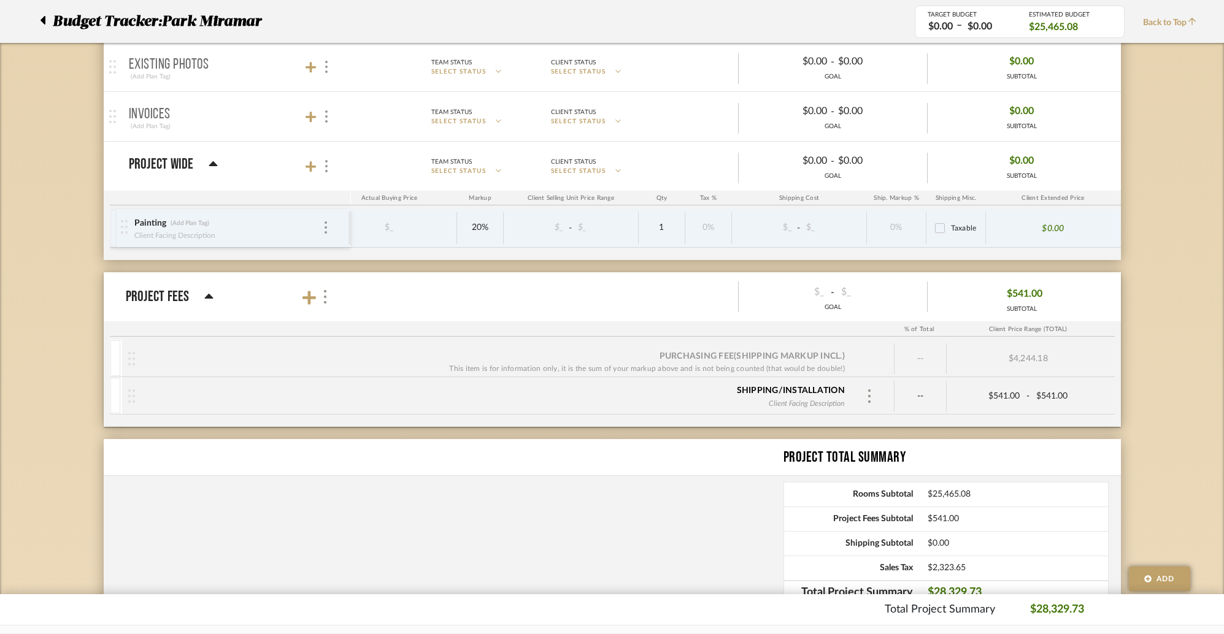
scroll to position [1350, 0]
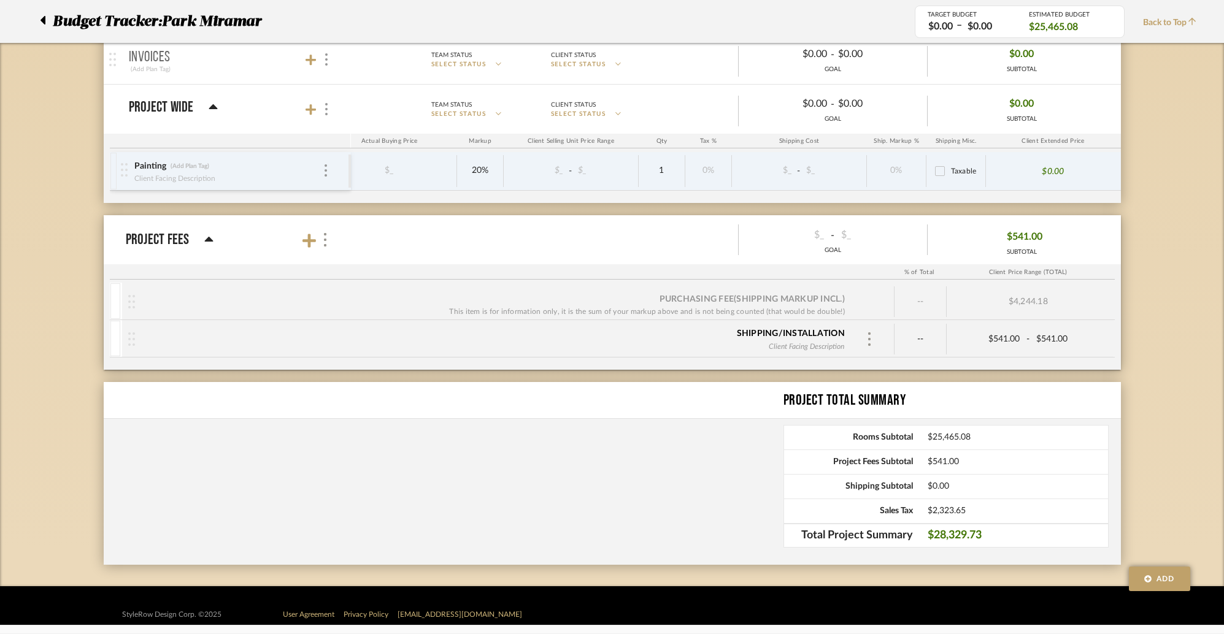
click at [823, 328] on div "Shipping/Installation" at bounding box center [791, 334] width 108 height 12
click at [870, 333] on img at bounding box center [869, 339] width 6 height 13
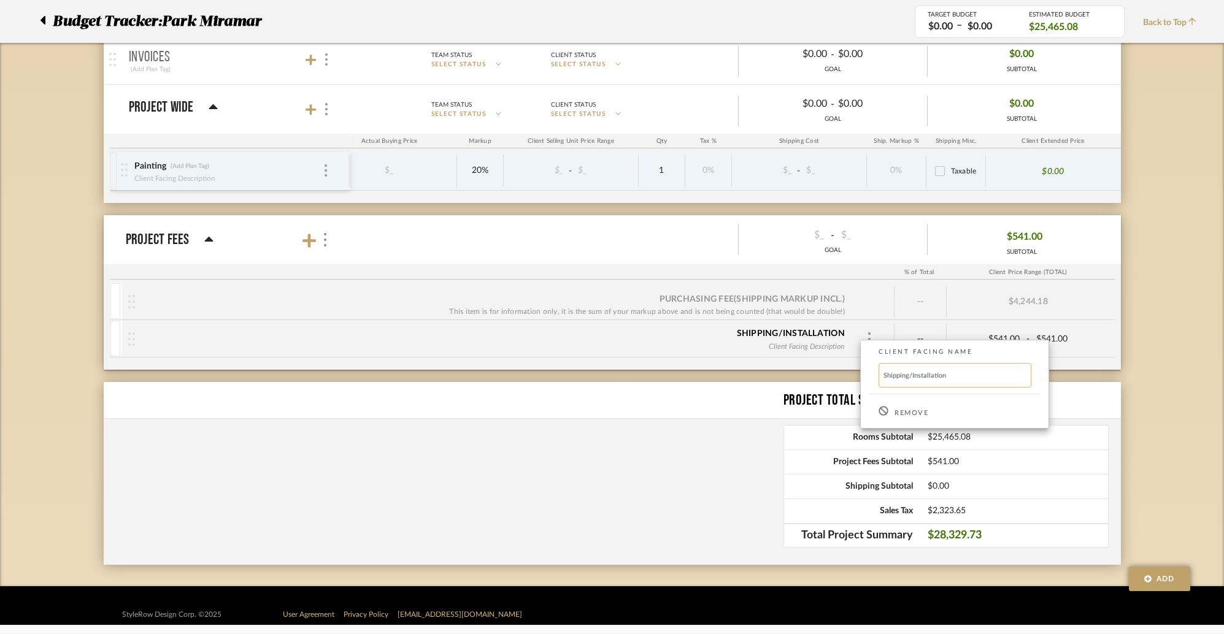
click at [907, 376] on input "Shipping/Installation" at bounding box center [955, 375] width 153 height 25
drag, startPoint x: 909, startPoint y: 375, endPoint x: 976, endPoint y: 375, distance: 66.9
click at [941, 375] on input "Shipping/Installation" at bounding box center [955, 375] width 153 height 25
type input "Shipping"
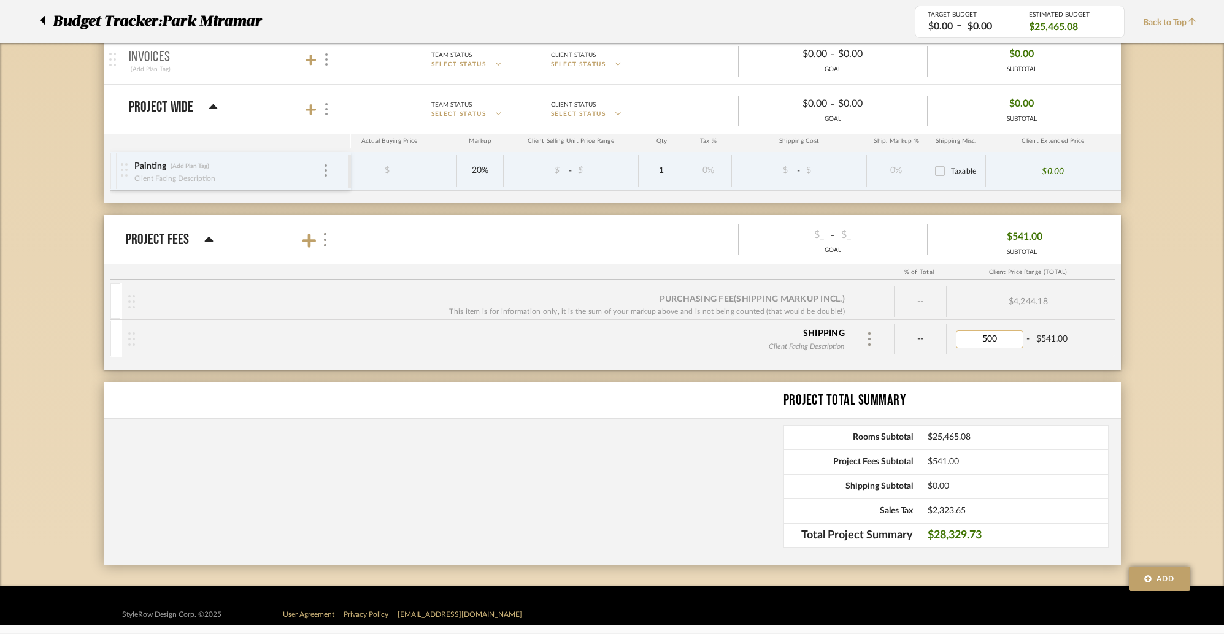
type input "50"
drag, startPoint x: 1088, startPoint y: 331, endPoint x: 1047, endPoint y: 331, distance: 41.7
click at [941, 331] on input "541.00" at bounding box center [1066, 340] width 67 height 18
type input "50.00"
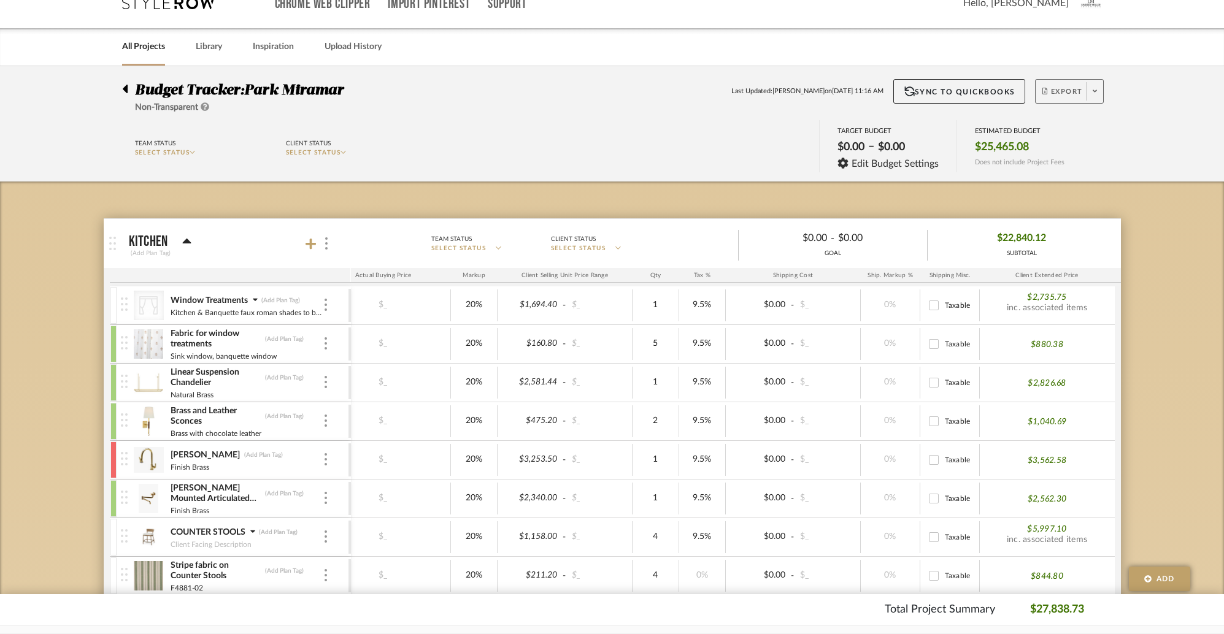
scroll to position [0, 0]
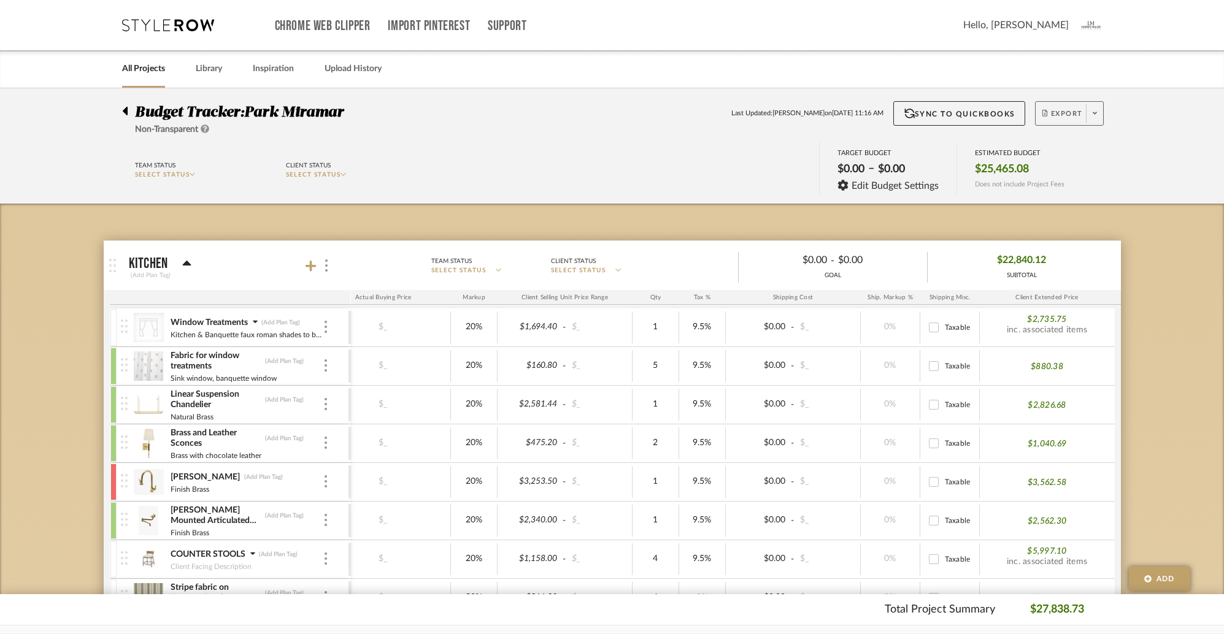
click at [941, 115] on span at bounding box center [1094, 113] width 17 height 18
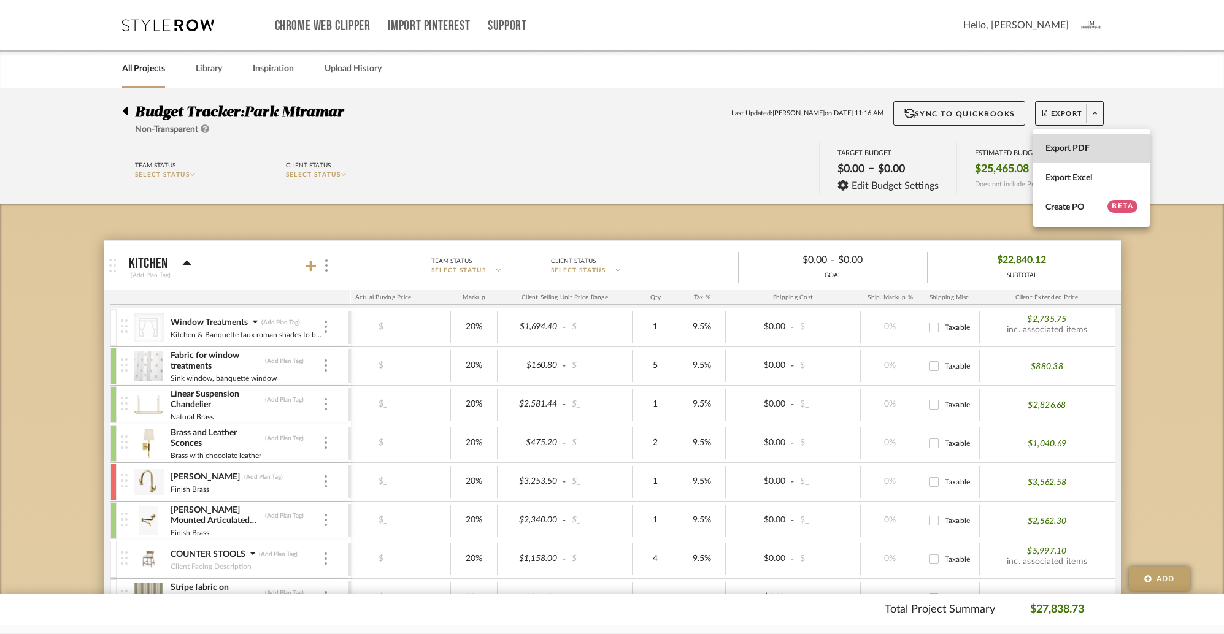
click at [941, 150] on span "Export PDF" at bounding box center [1091, 148] width 92 height 10
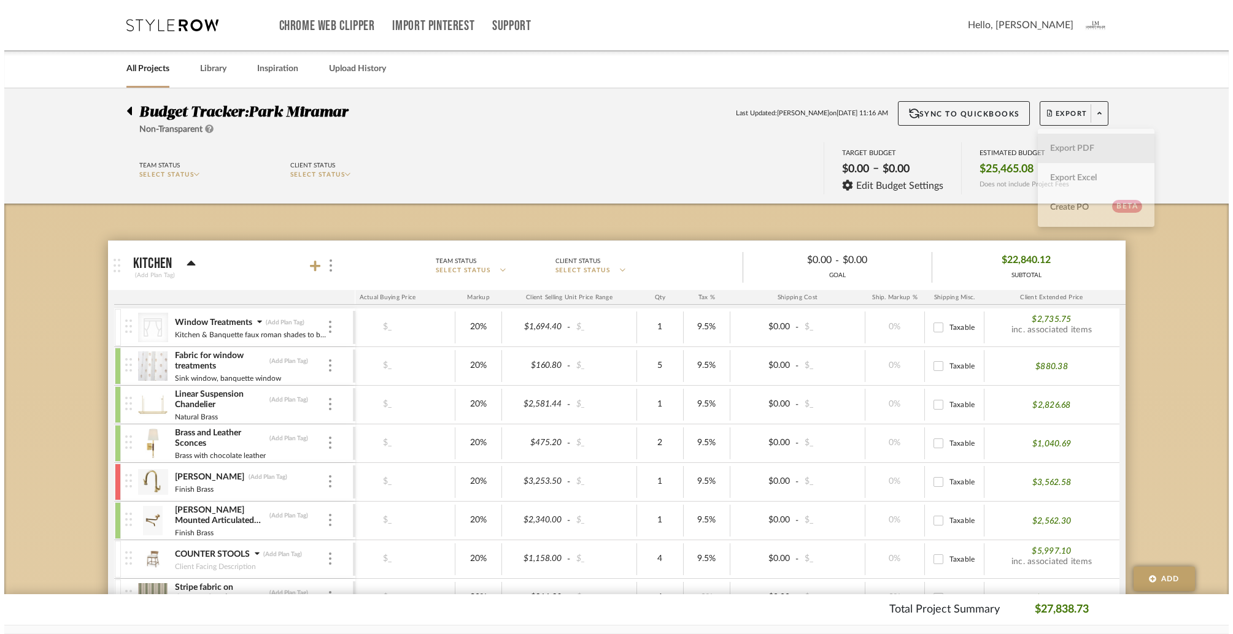
scroll to position [0, 166]
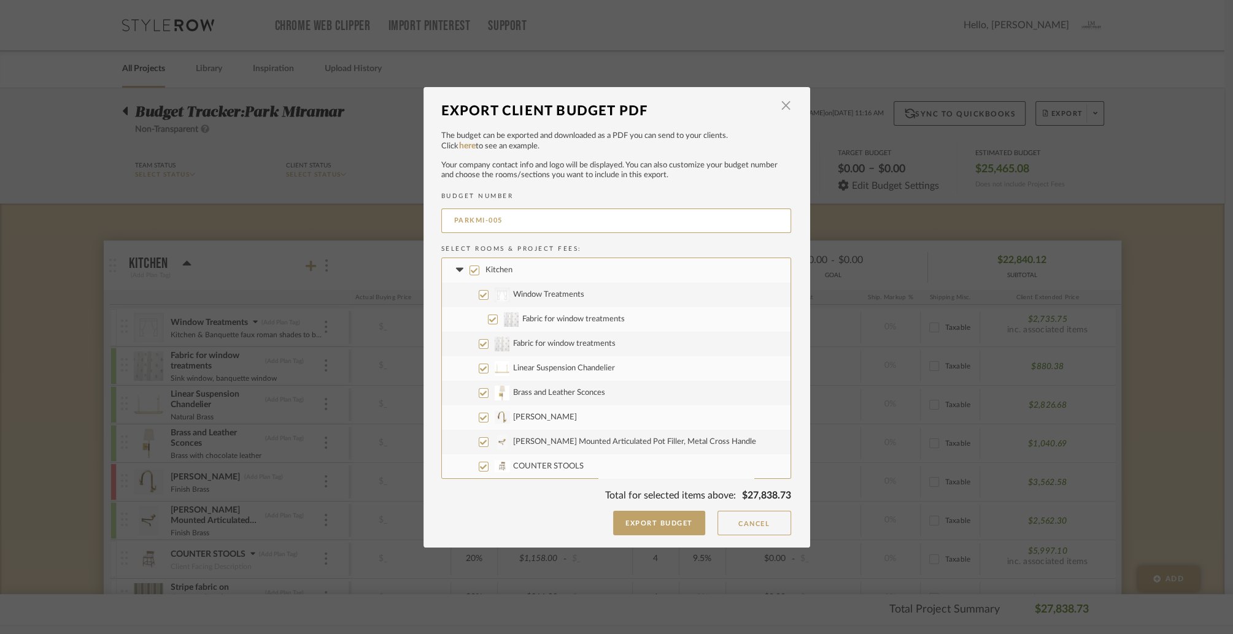
click at [469, 272] on input "Kitchen" at bounding box center [474, 271] width 10 height 10
checkbox input "false"
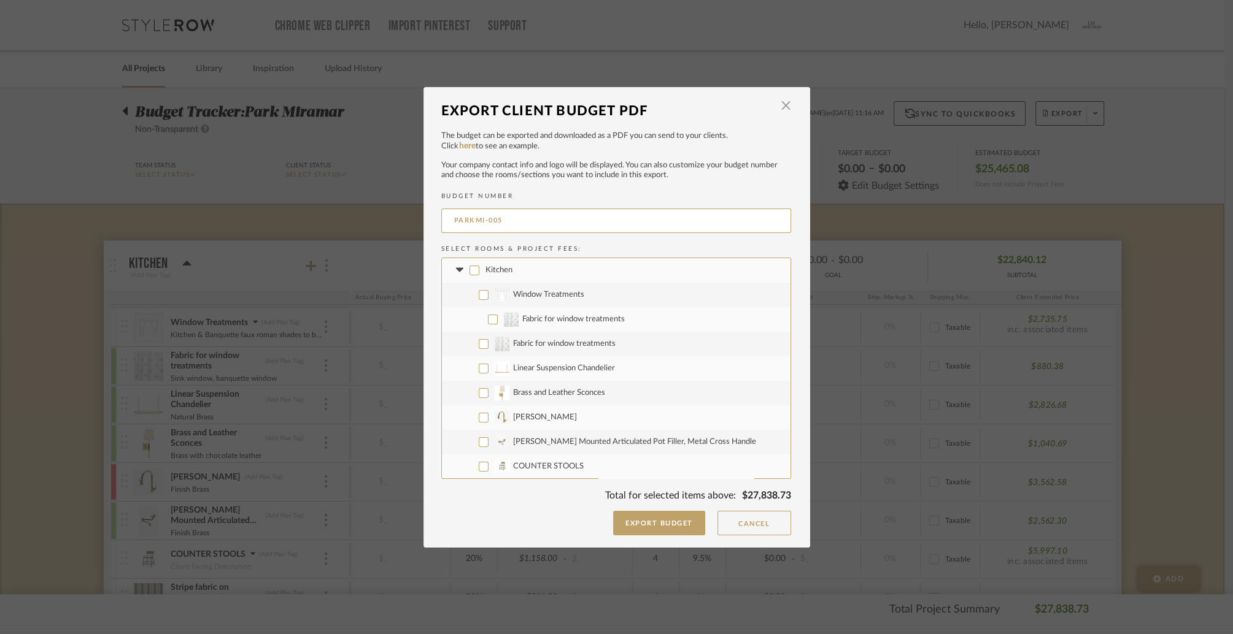
checkbox input "false"
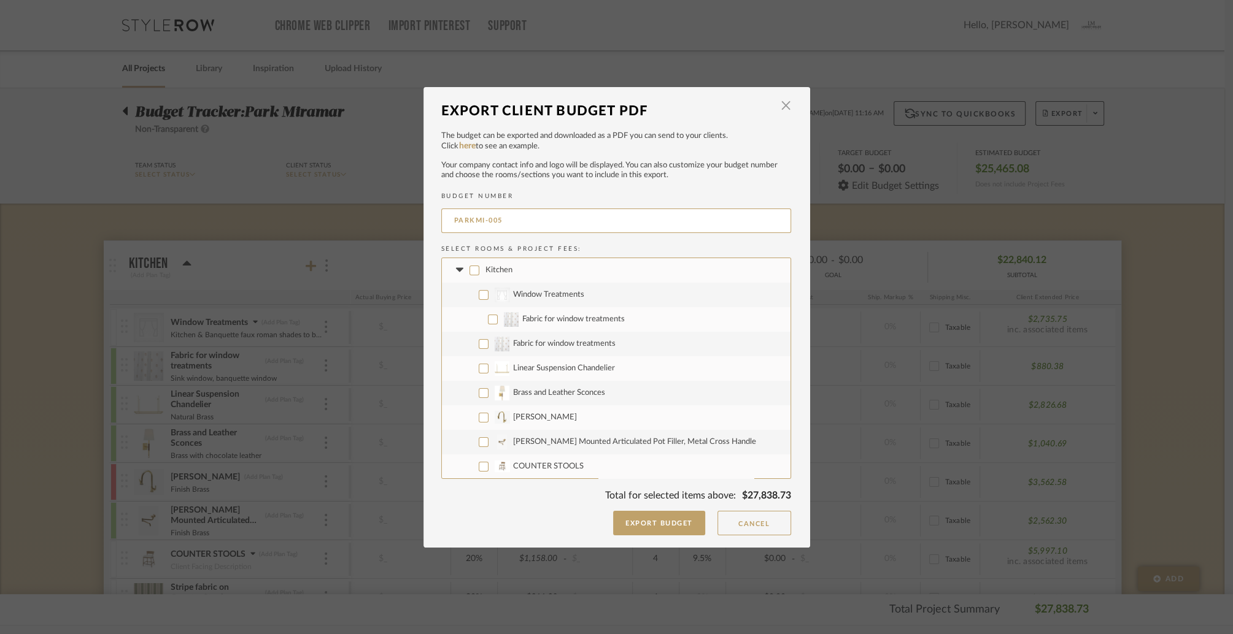
checkbox input "false"
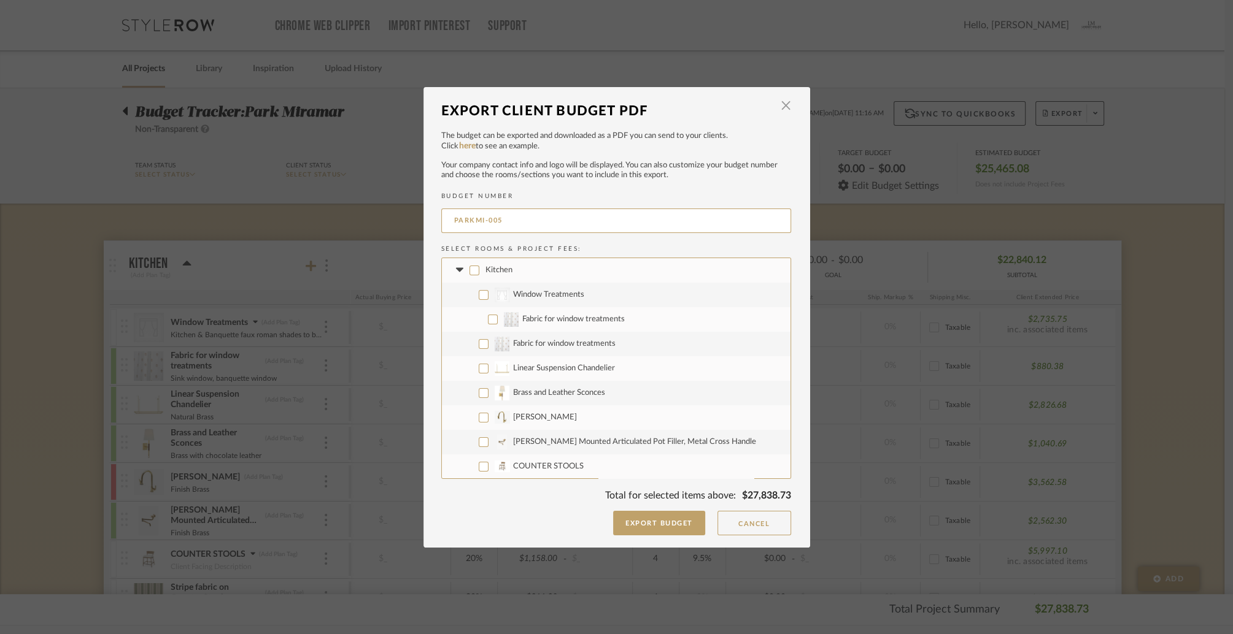
checkbox input "false"
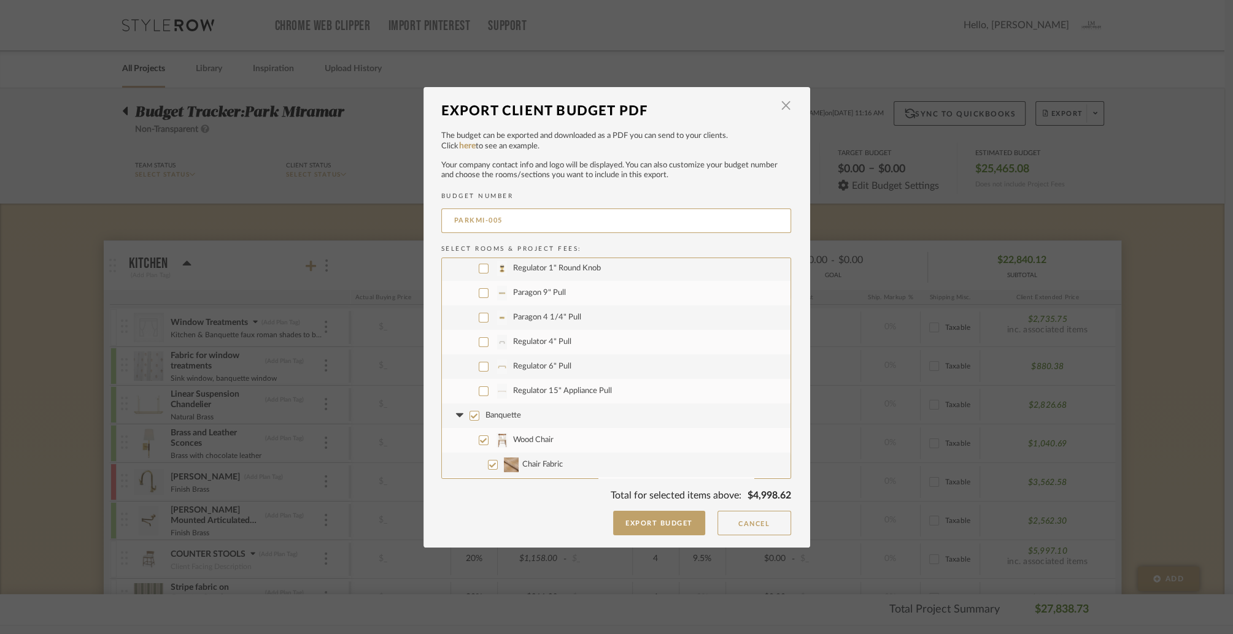
scroll to position [252, 0]
click at [480, 288] on input "Regulator 1" Round Knob" at bounding box center [484, 288] width 10 height 10
checkbox input "true"
click at [479, 315] on input "Paragon 9" Pull" at bounding box center [484, 313] width 10 height 10
checkbox input "true"
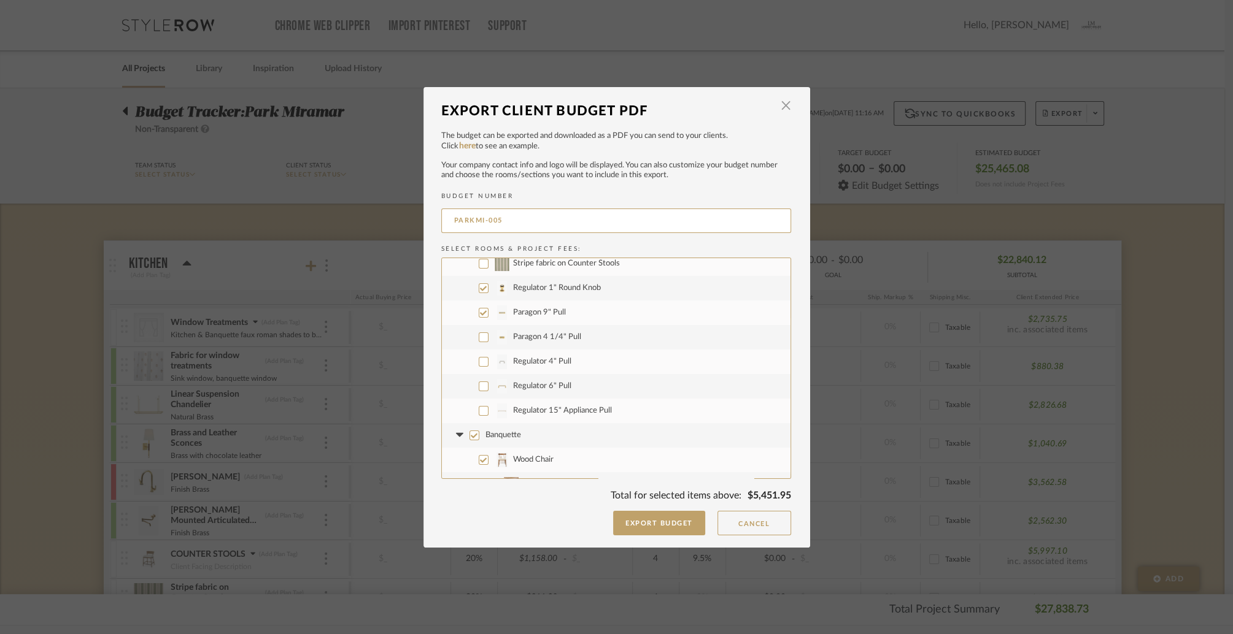
click at [479, 338] on input "Paragon 4 1/4" Pull" at bounding box center [484, 338] width 10 height 10
checkbox input "true"
click at [479, 363] on input "Regulator 4" Pull" at bounding box center [484, 362] width 10 height 10
checkbox input "true"
click at [479, 386] on input "Regulator 6" Pull" at bounding box center [484, 387] width 10 height 10
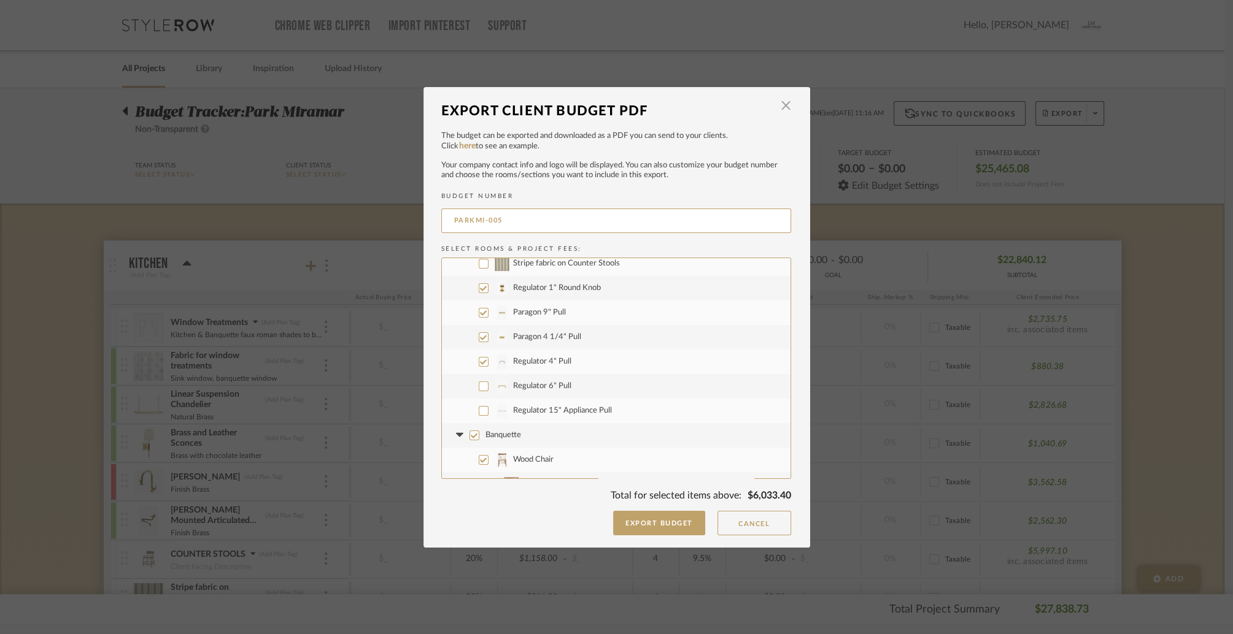
checkbox input "true"
click at [479, 410] on input "Regulator 15" Appliance Pull" at bounding box center [484, 411] width 10 height 10
checkbox input "true"
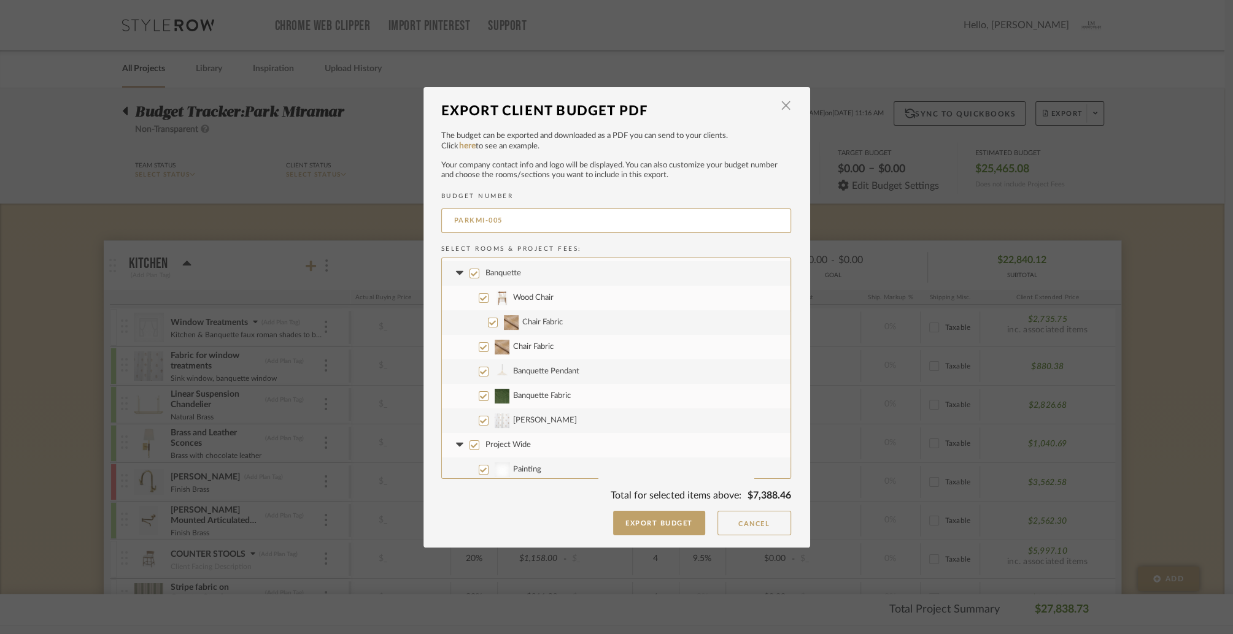
scroll to position [411, 0]
click at [469, 277] on input "Banquette" at bounding box center [474, 277] width 10 height 10
checkbox input "false"
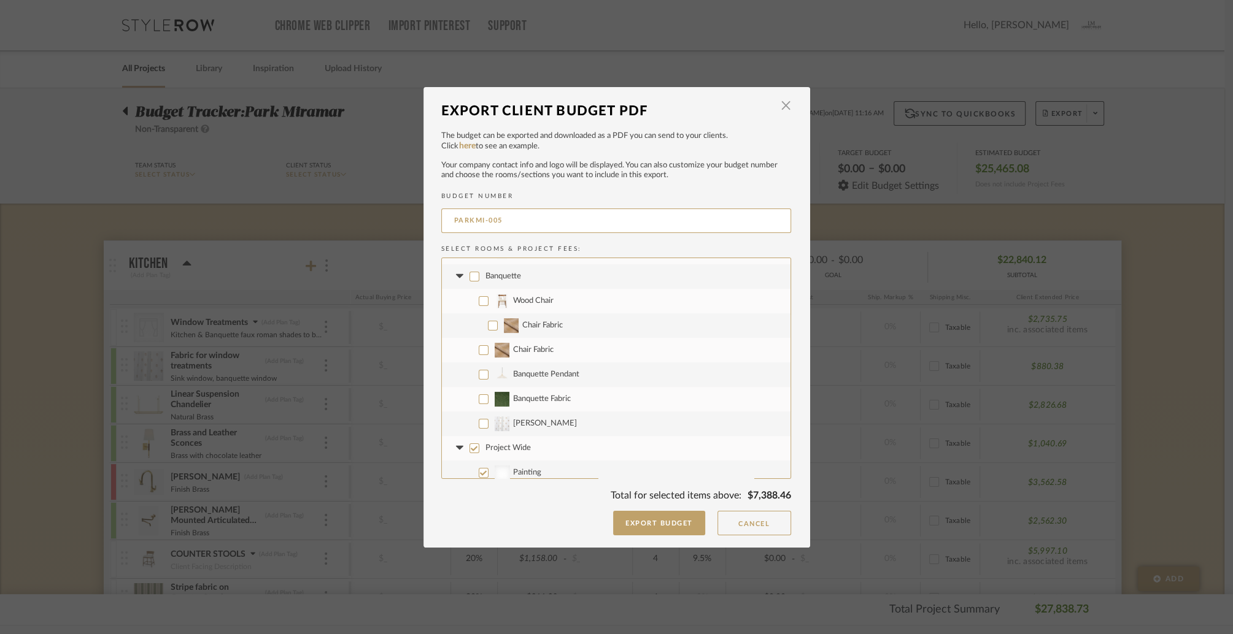
checkbox input "false"
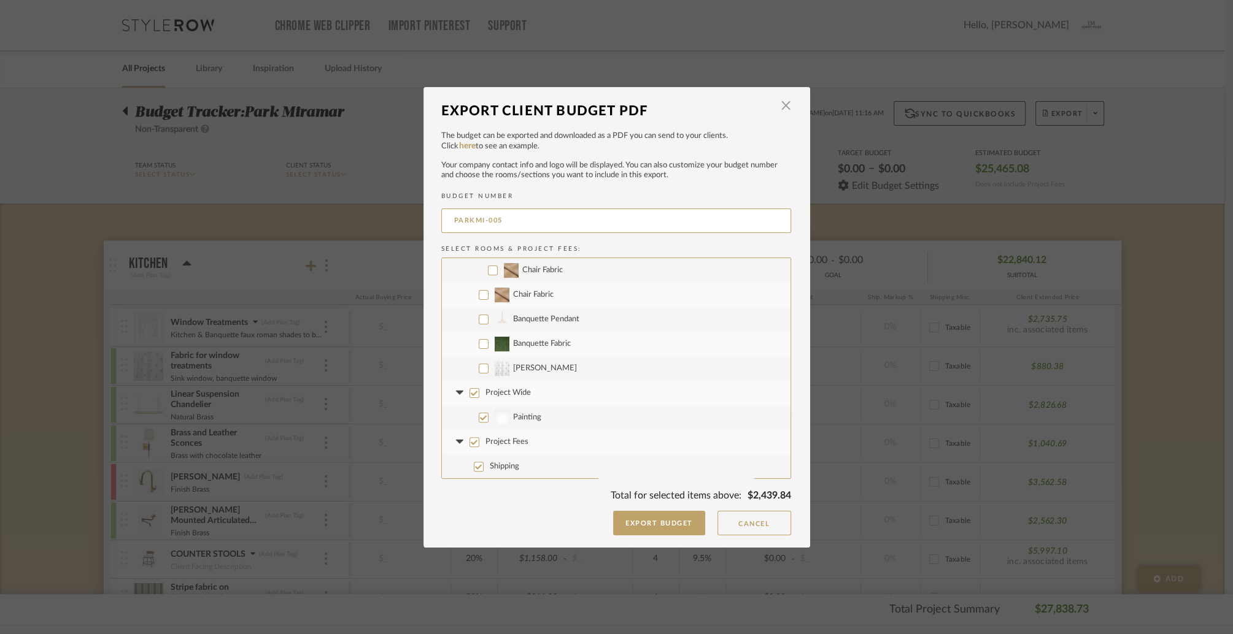
click at [472, 392] on input "Project Wide" at bounding box center [474, 393] width 10 height 10
checkbox input "false"
click at [469, 439] on input "Project Fees" at bounding box center [474, 442] width 10 height 10
checkbox input "false"
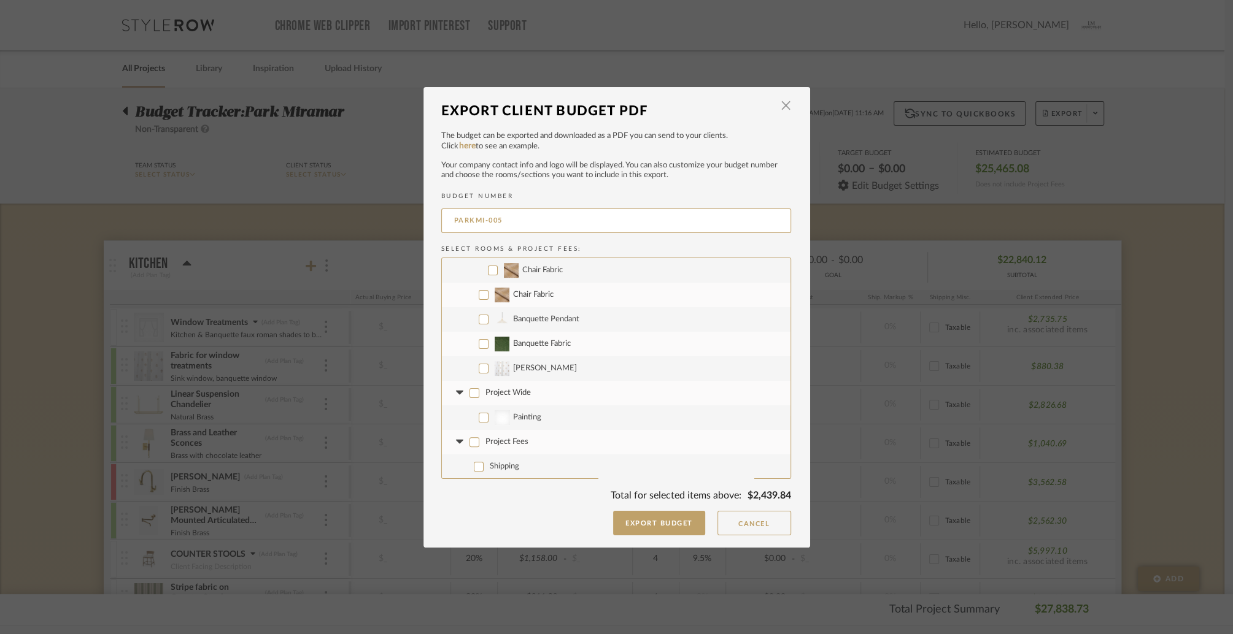
checkbox input "false"
click at [471, 444] on input "Project Fees" at bounding box center [474, 442] width 10 height 10
checkbox input "true"
click at [656, 525] on button "Export Budget" at bounding box center [659, 523] width 92 height 25
